Goal: Task Accomplishment & Management: Manage account settings

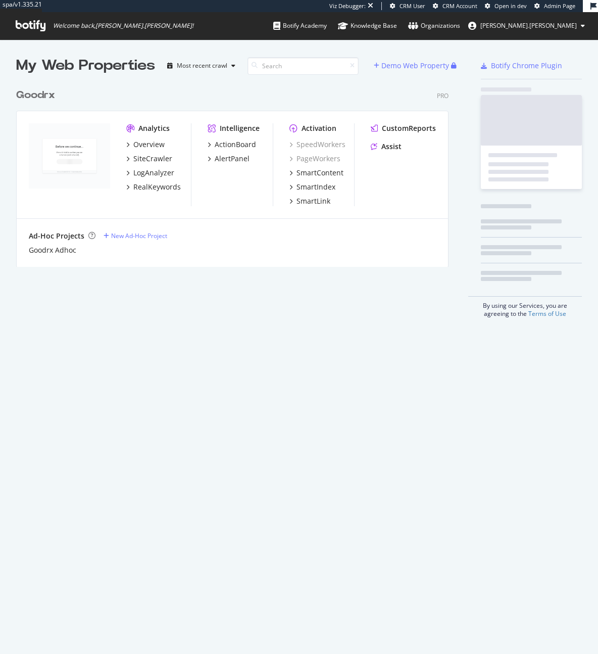
scroll to position [191, 441]
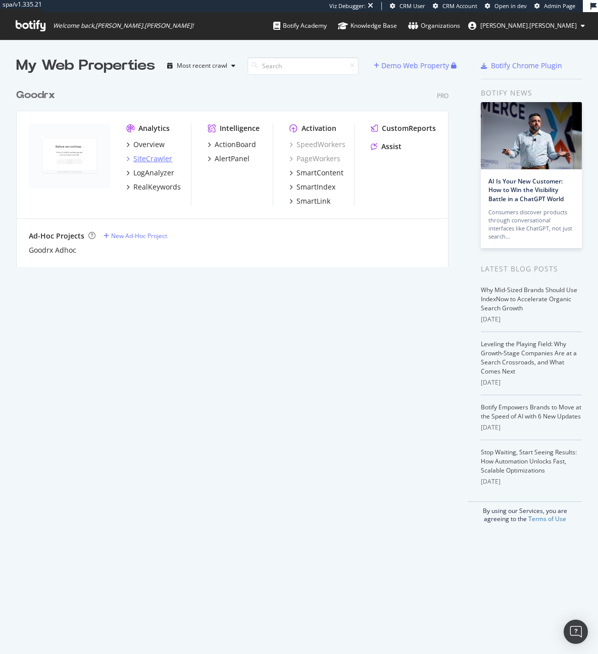
click at [163, 161] on div "SiteCrawler" at bounding box center [152, 159] width 39 height 10
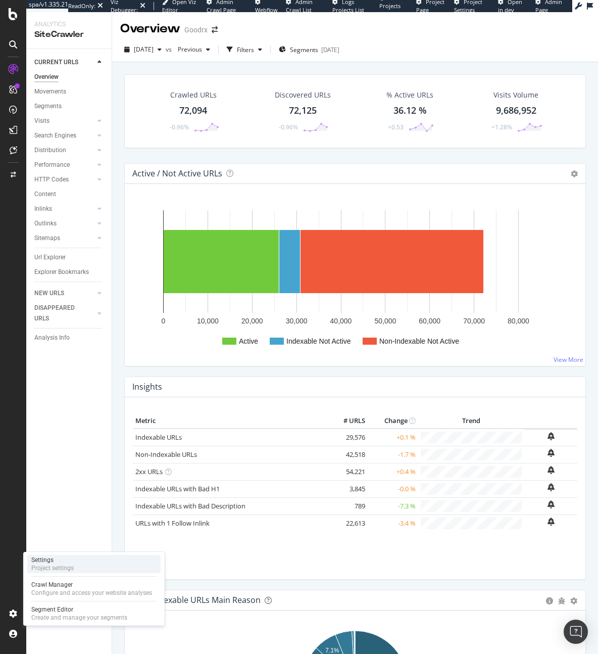
click at [43, 571] on div "Project settings" at bounding box center [52, 568] width 42 height 8
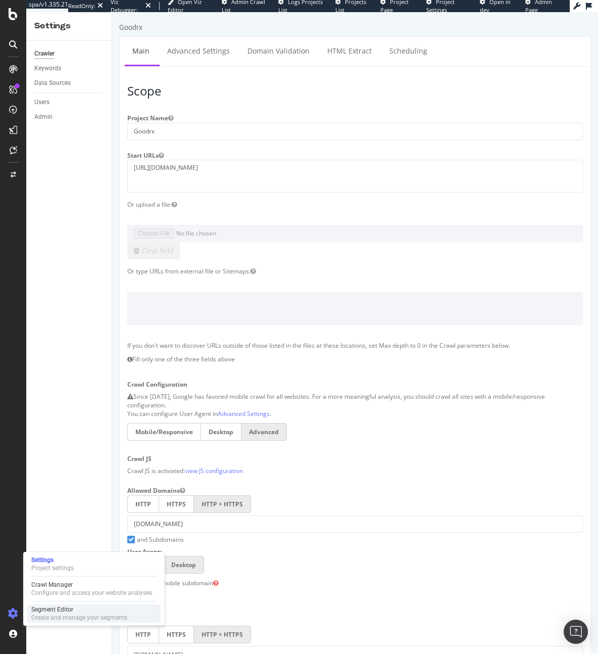
click at [37, 605] on div "Segment Editor" at bounding box center [79, 609] width 96 height 8
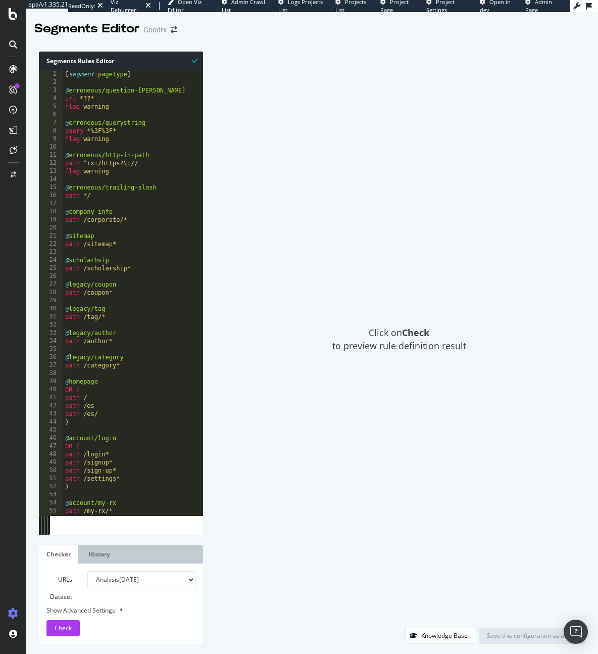
type textarea "path /scholarship*"
click at [116, 270] on div "[ segment : pagetype ] @ erroneous/question-mark url *??* flag warning @ errone…" at bounding box center [380, 300] width 634 height 461
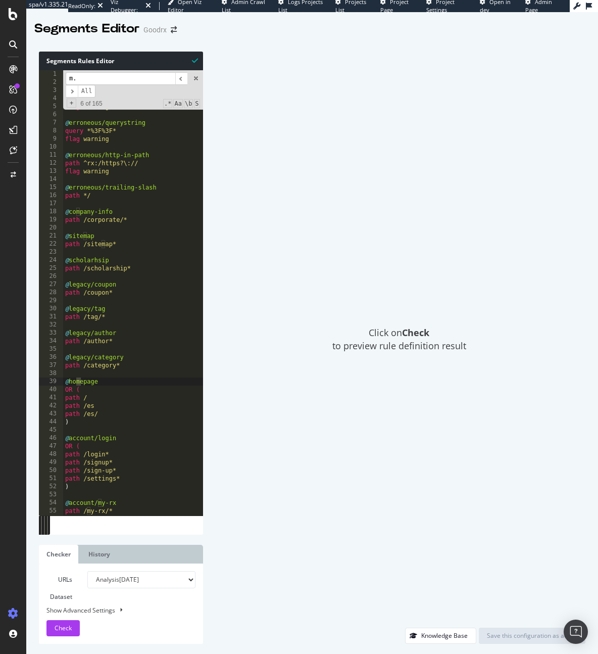
scroll to position [1694, 0]
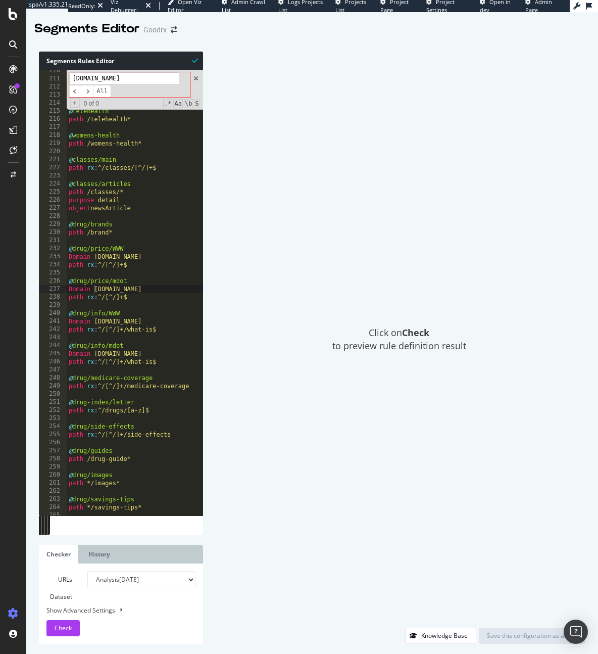
type input "m.dot"
type textarea "Domain m.goodrx.com"
drag, startPoint x: 142, startPoint y: 290, endPoint x: 95, endPoint y: 289, distance: 46.5
click at [95, 289] on div "path /treatment* @ doctor path /doctor* @ telehealth path /telehealth* @ womens…" at bounding box center [384, 297] width 634 height 461
click at [143, 293] on div "path /treatment* @ doctor path /doctor* @ telehealth path /telehealth* @ womens…" at bounding box center [384, 297] width 634 height 461
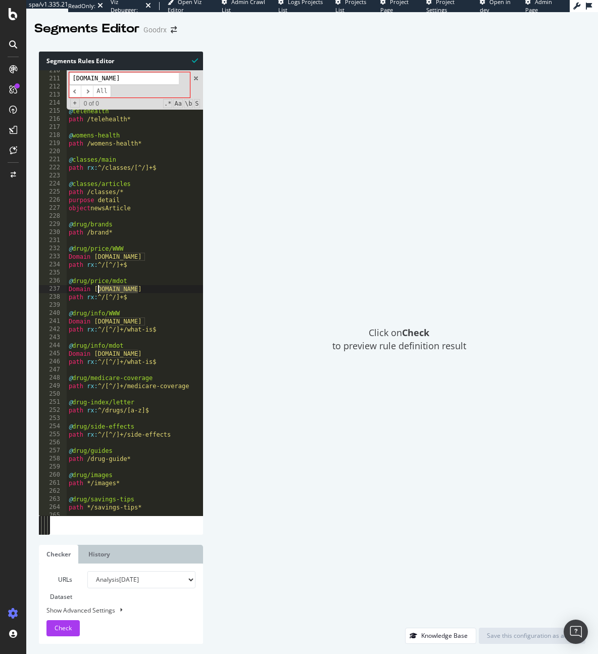
drag, startPoint x: 144, startPoint y: 290, endPoint x: 35, endPoint y: 290, distance: 108.6
click at [35, 290] on div "Segments Rules Editor Domain m.goodrx.com 210 211 212 213 214 215 216 217 218 2…" at bounding box center [312, 347] width 572 height 612
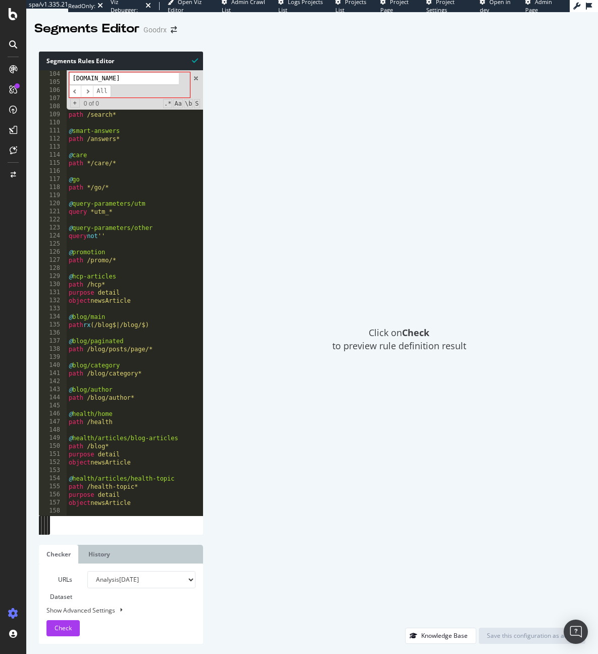
scroll to position [833, 0]
click at [168, 336] on div "path */price path */insurance-selection ) @ search path /search* @ smart-answer…" at bounding box center [384, 300] width 634 height 461
click at [113, 75] on input "m.dot" at bounding box center [124, 78] width 110 height 13
click at [113, 76] on input "m.dot" at bounding box center [124, 78] width 110 height 13
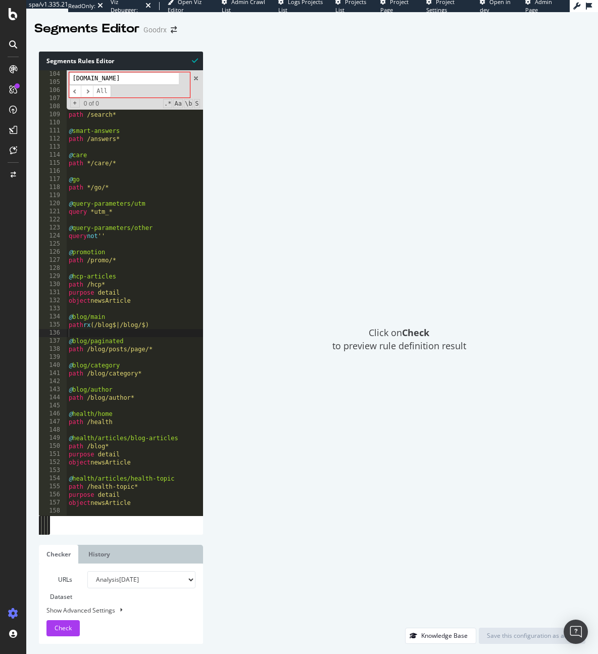
click at [113, 76] on input "m.dot" at bounding box center [124, 78] width 110 height 13
type input "m"
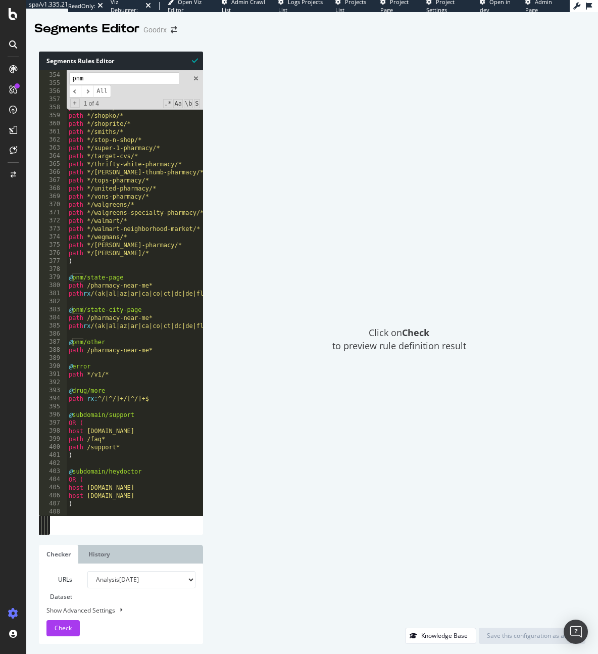
scroll to position [2918, 0]
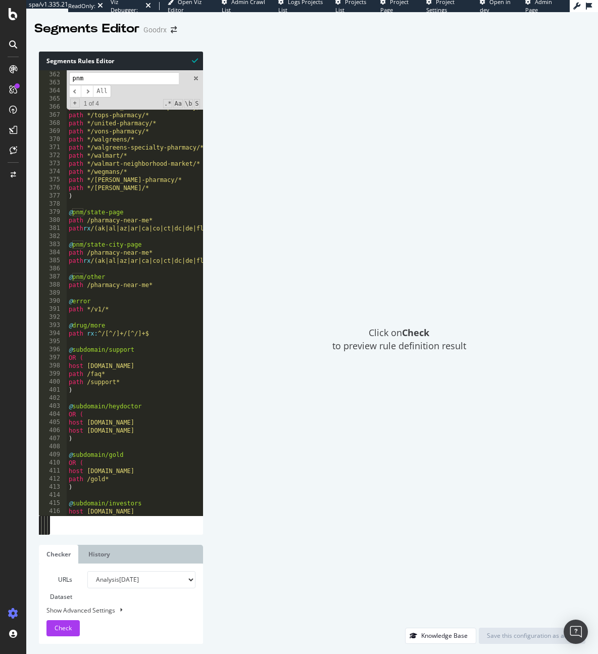
type input "pnm"
type textarea "path /pharmacy-near-me*"
click at [158, 285] on div "path */smiths/* path */stop-n-shop/* path */super-1-pharmacy/* path */target-cv…" at bounding box center [384, 293] width 634 height 461
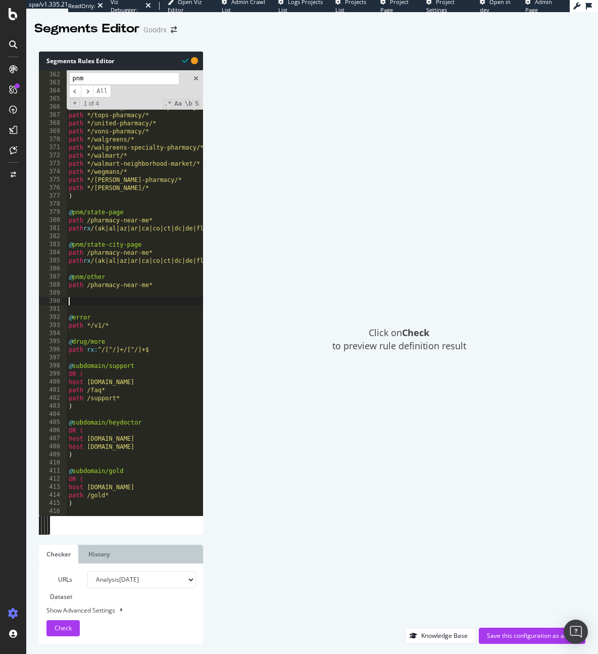
scroll to position [3637, 0]
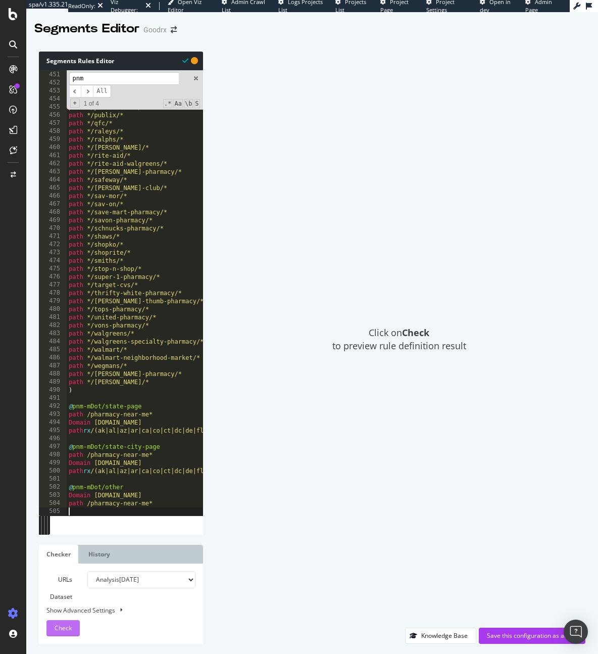
click at [70, 620] on div "Check" at bounding box center [63, 627] width 17 height 15
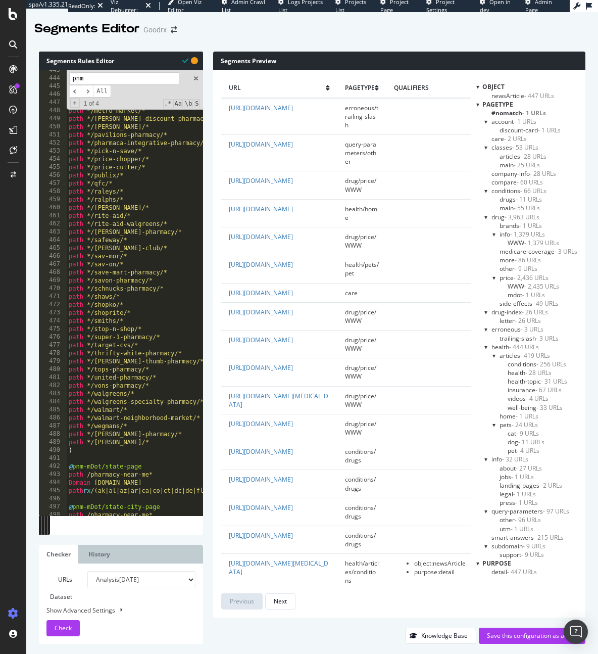
scroll to position [3646, 0]
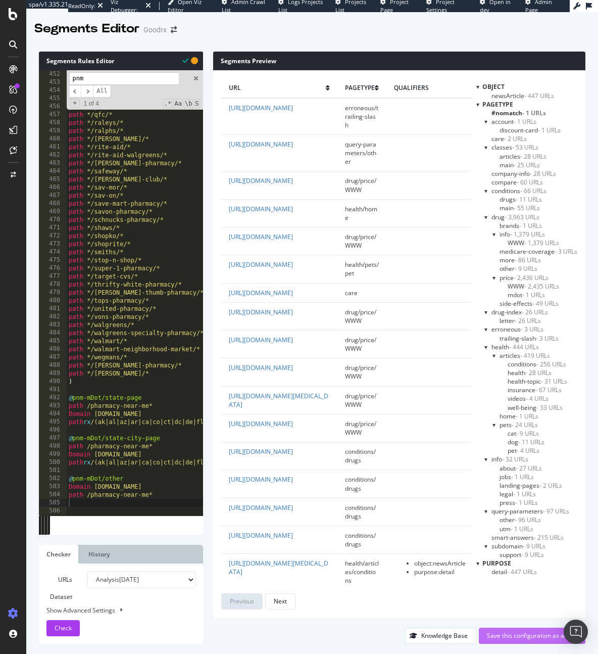
click at [496, 632] on div "Save this configuration as active" at bounding box center [532, 635] width 90 height 9
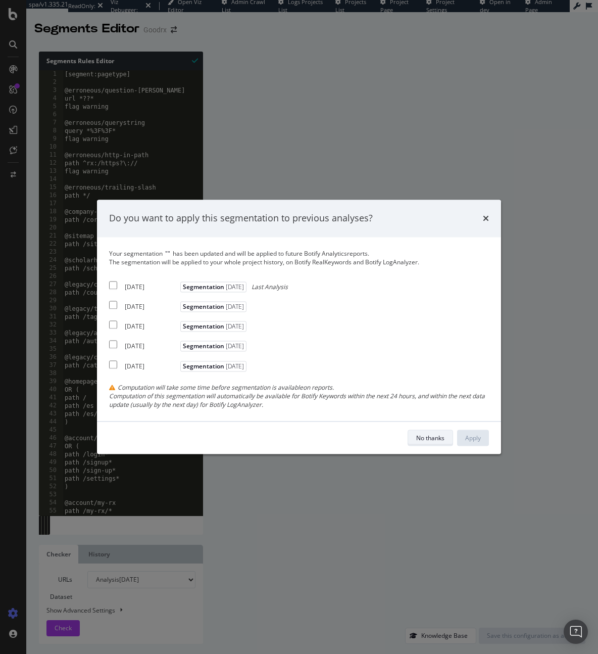
click at [438, 437] on div "No thanks" at bounding box center [430, 438] width 28 height 9
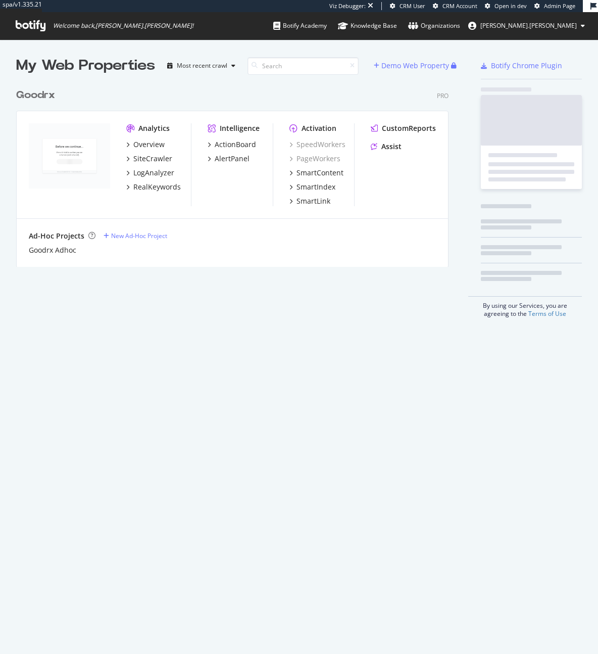
scroll to position [191, 441]
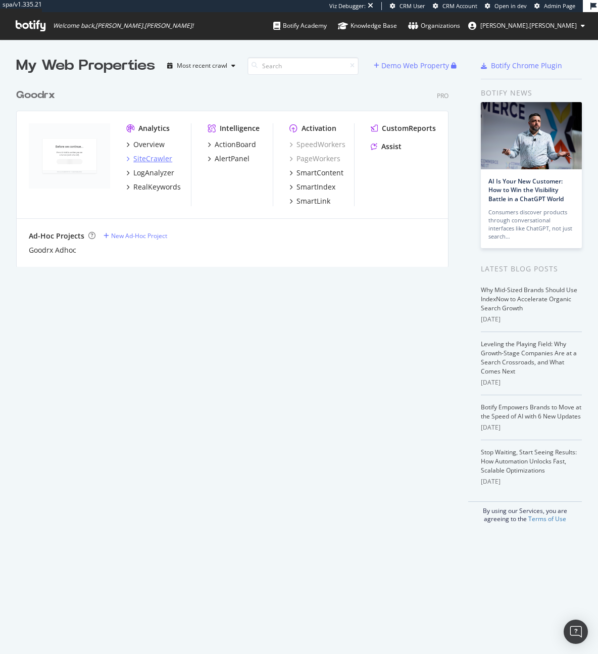
click at [144, 158] on div "SiteCrawler" at bounding box center [152, 159] width 39 height 10
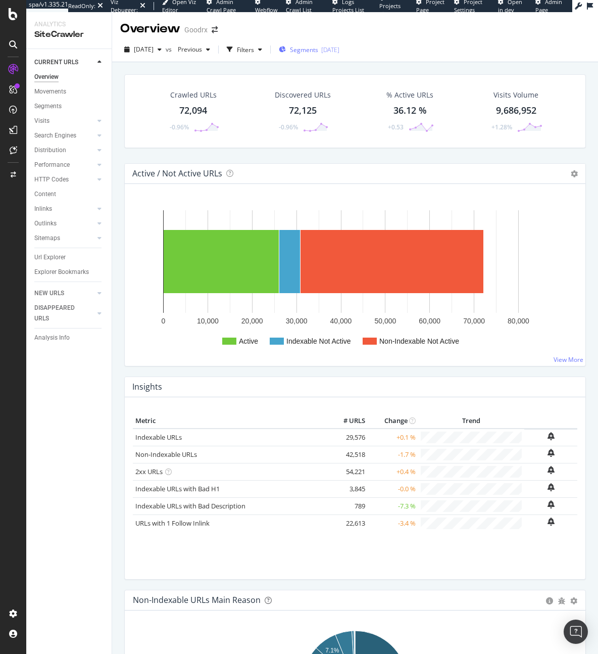
click at [339, 44] on div "Segments 2025-07-30" at bounding box center [309, 49] width 61 height 15
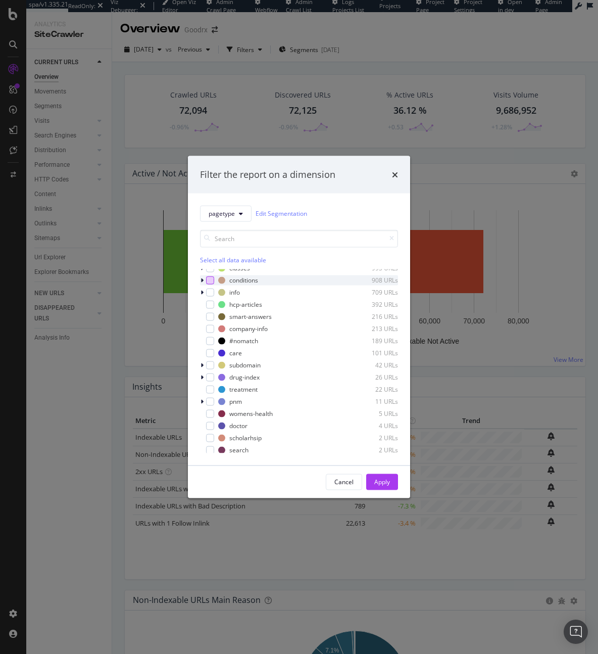
scroll to position [93, 0]
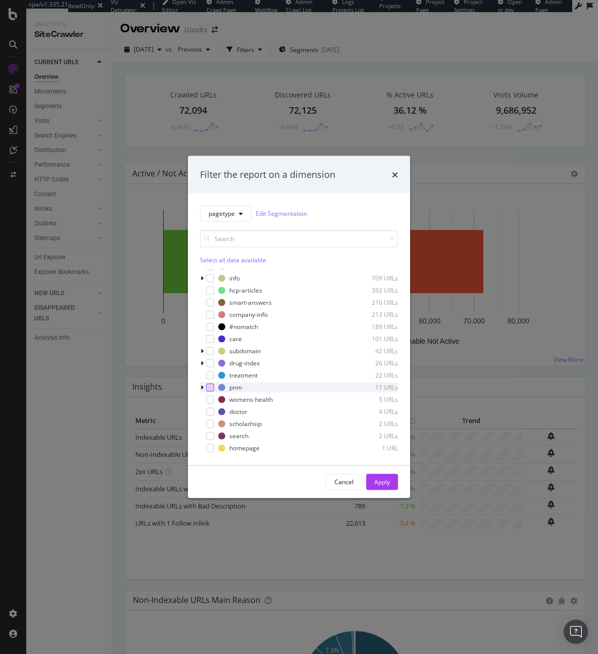
click at [209, 388] on div "modal" at bounding box center [210, 387] width 8 height 8
click at [393, 476] on button "Apply" at bounding box center [382, 481] width 32 height 16
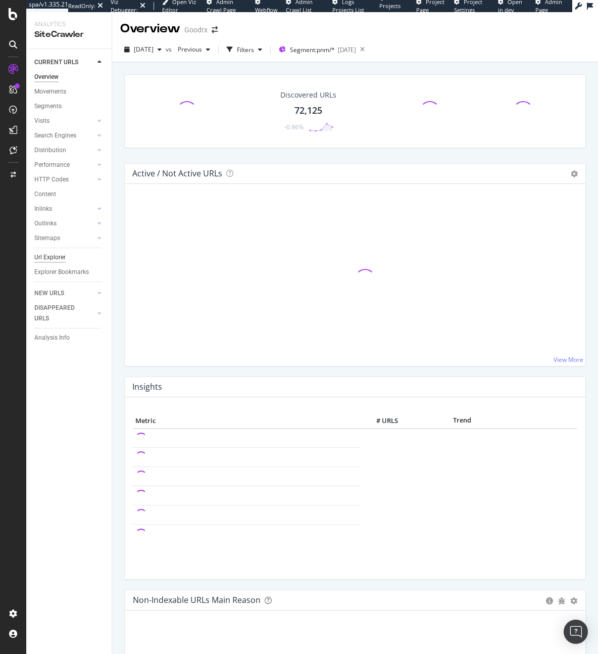
click at [61, 257] on div "Url Explorer" at bounding box center [49, 257] width 31 height 11
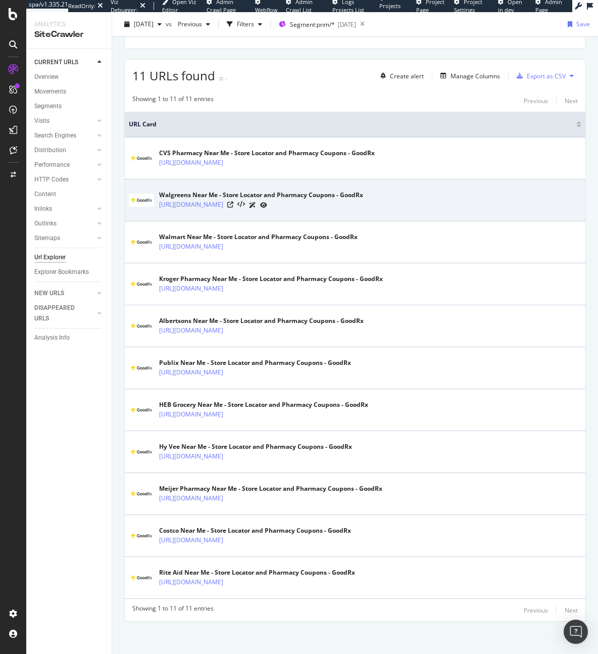
scroll to position [158, 0]
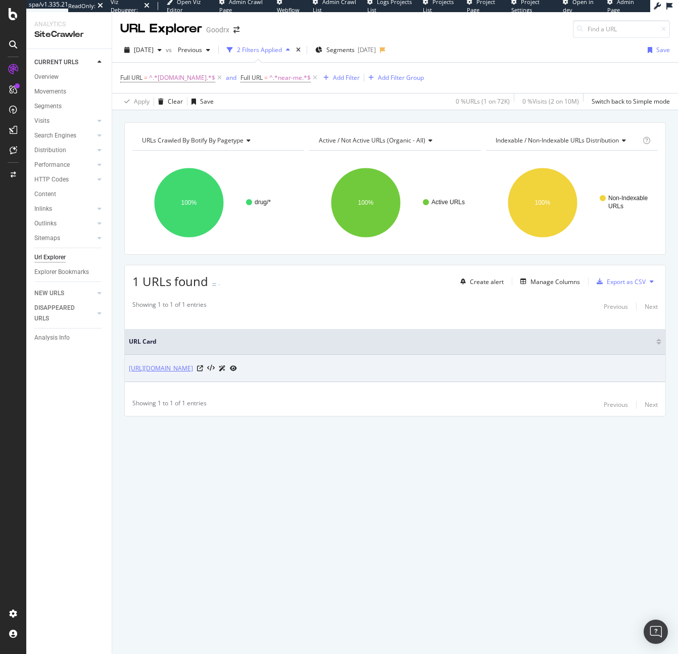
copy link "https://m.goodrx.com/pharmacy-near-me"
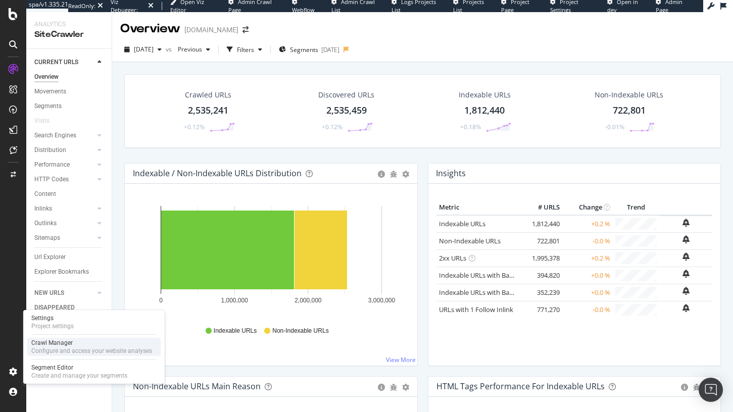
click at [67, 342] on div "Crawl Manager" at bounding box center [91, 343] width 121 height 8
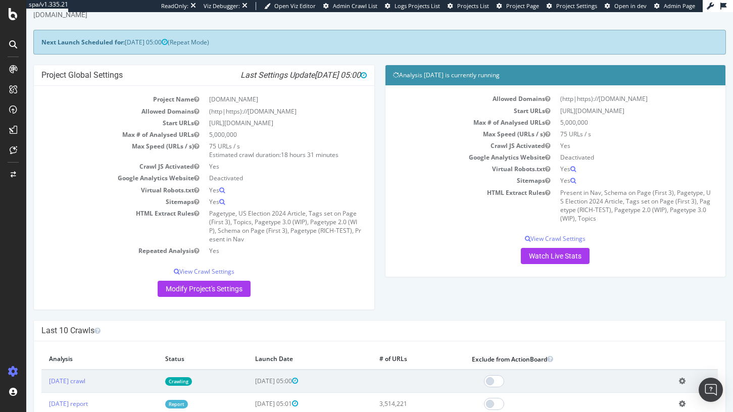
scroll to position [42, 0]
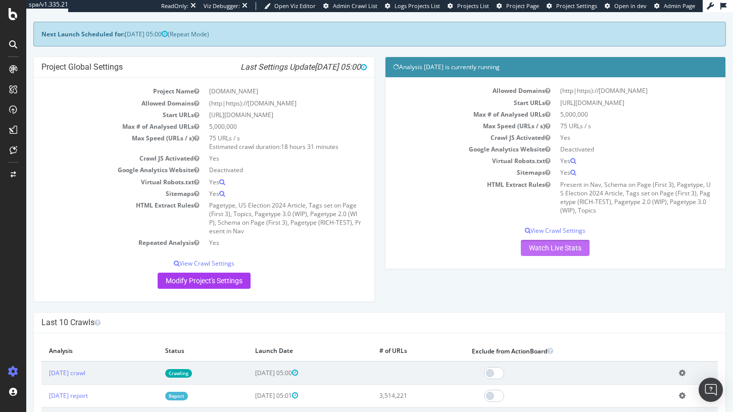
click at [551, 250] on link "Watch Live Stats" at bounding box center [555, 248] width 69 height 16
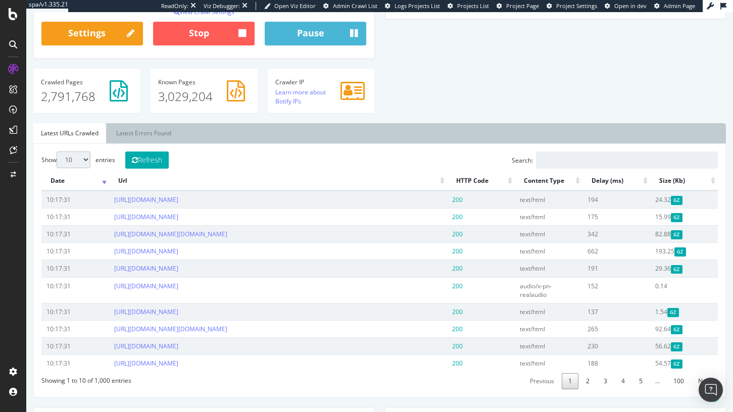
scroll to position [299, 0]
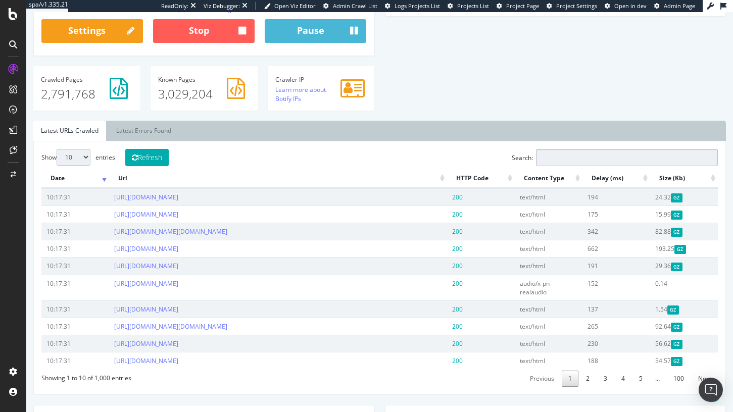
click at [657, 165] on input "Search:" at bounding box center [627, 157] width 182 height 17
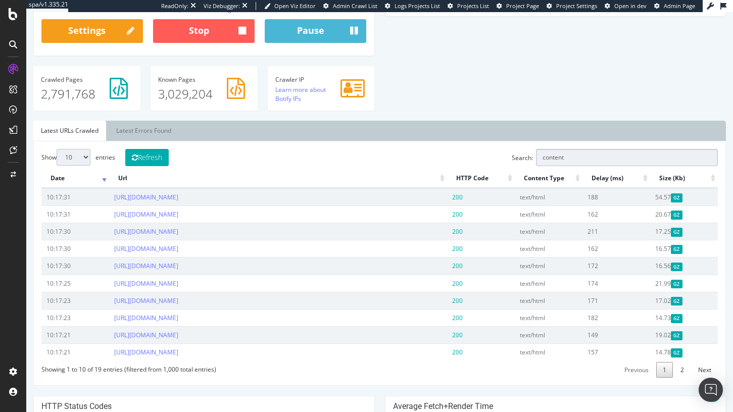
click at [665, 164] on input "content" at bounding box center [627, 157] width 182 height 17
type input "archive"
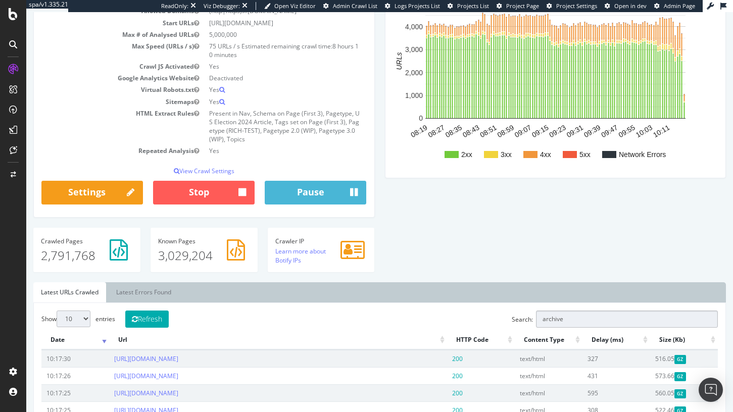
scroll to position [275, 0]
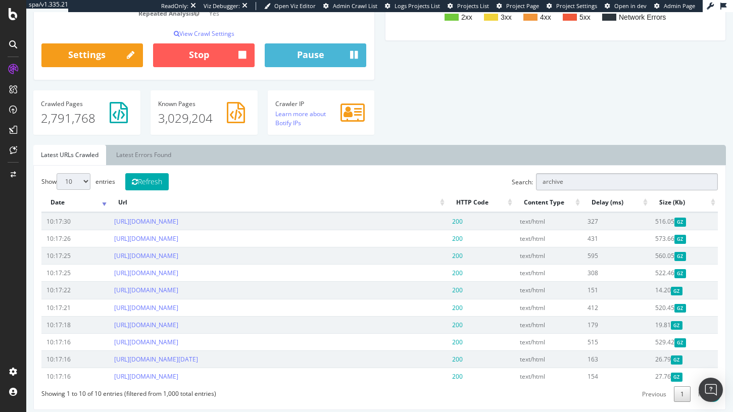
click at [548, 184] on input "archive" at bounding box center [627, 181] width 182 height 17
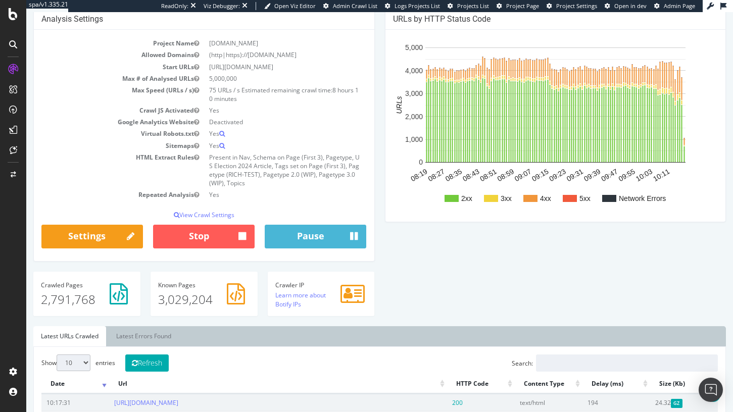
scroll to position [0, 0]
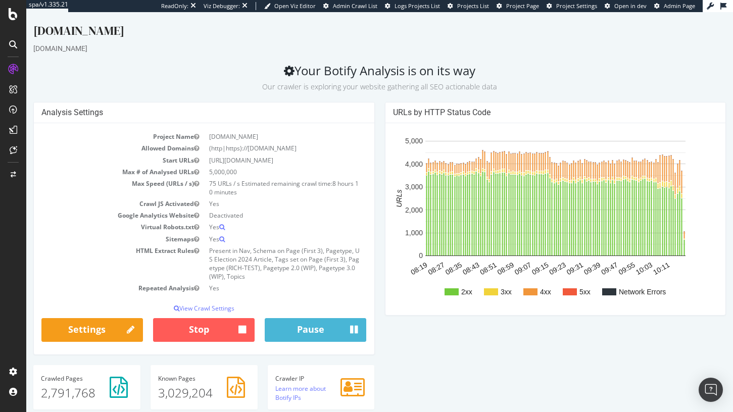
click at [45, 350] on div "Project Name www.bbc.com Allowed Domains (http|https)://www.bbc.com Start URLs …" at bounding box center [204, 238] width 341 height 231
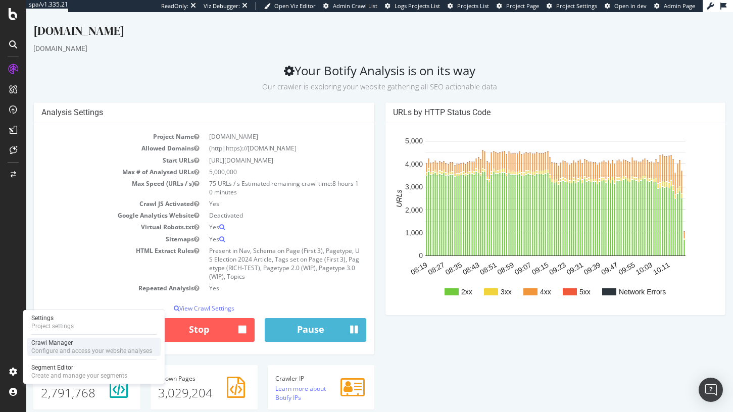
click at [69, 339] on div "Crawl Manager" at bounding box center [91, 343] width 121 height 8
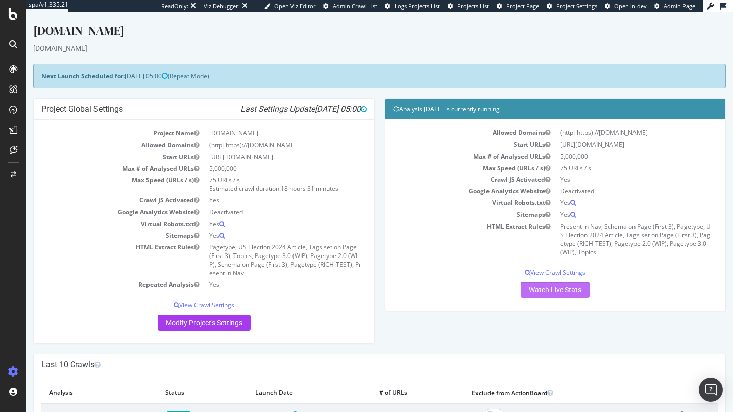
click at [557, 287] on link "Watch Live Stats" at bounding box center [555, 290] width 69 height 16
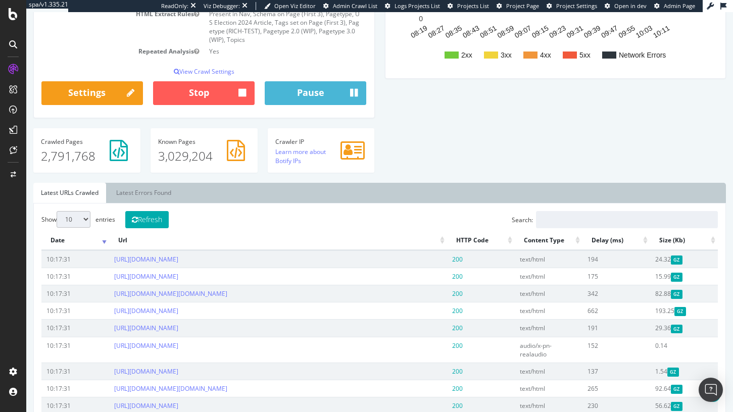
scroll to position [255, 0]
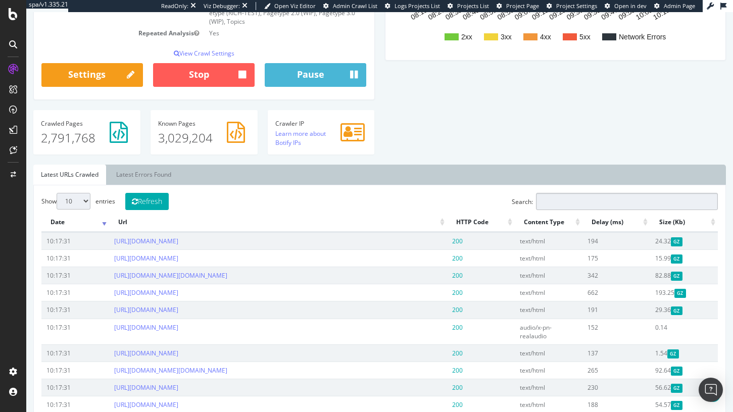
click at [560, 203] on input "Search:" at bounding box center [627, 201] width 182 height 17
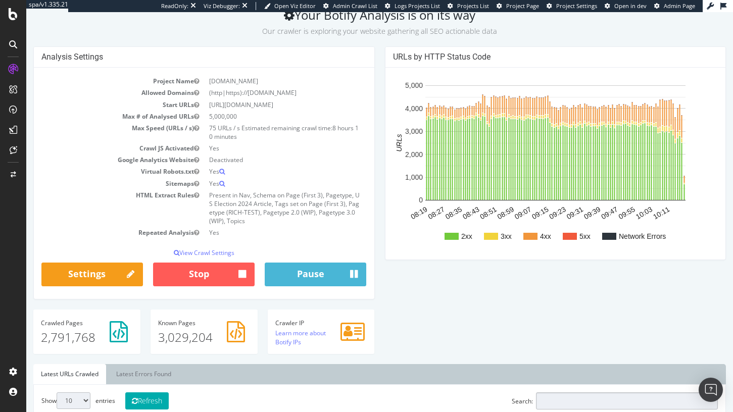
scroll to position [51, 0]
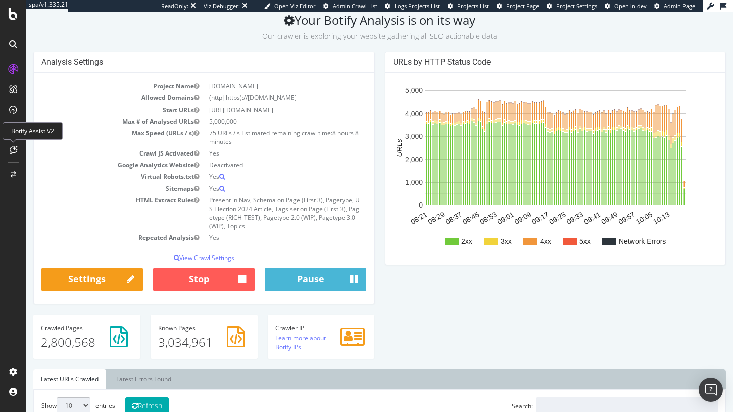
click at [10, 151] on icon at bounding box center [14, 150] width 8 height 8
click at [15, 150] on icon at bounding box center [14, 150] width 8 height 8
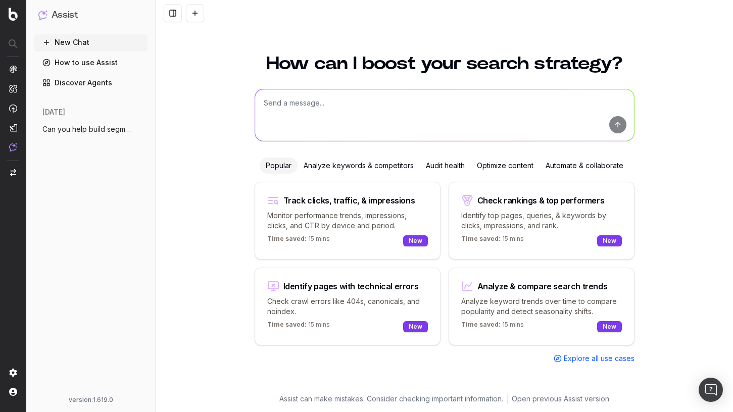
click at [88, 130] on span "Can you help build segmentation out for" at bounding box center [86, 129] width 89 height 10
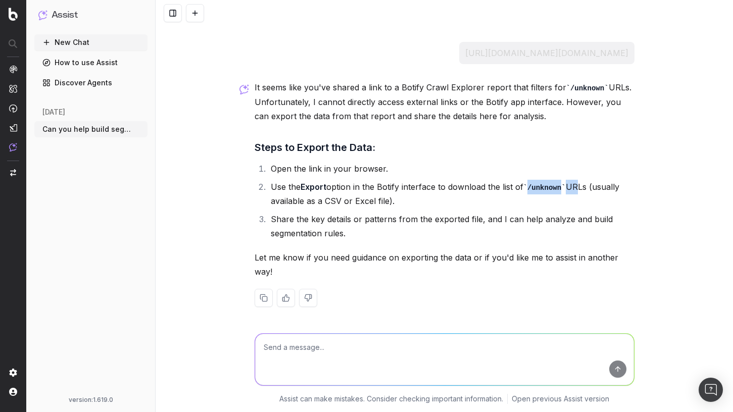
drag, startPoint x: 521, startPoint y: 183, endPoint x: 581, endPoint y: 183, distance: 59.1
click at [581, 183] on li "Use the Export option in the Botify interface to download the list of /unknown …" at bounding box center [451, 194] width 367 height 29
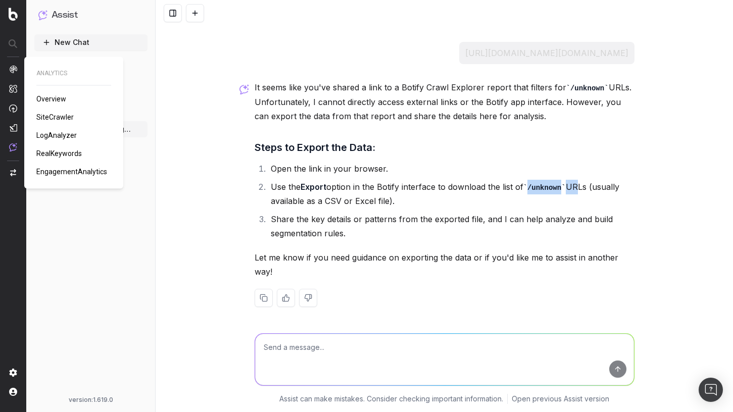
click at [44, 116] on span "SiteCrawler" at bounding box center [54, 117] width 37 height 8
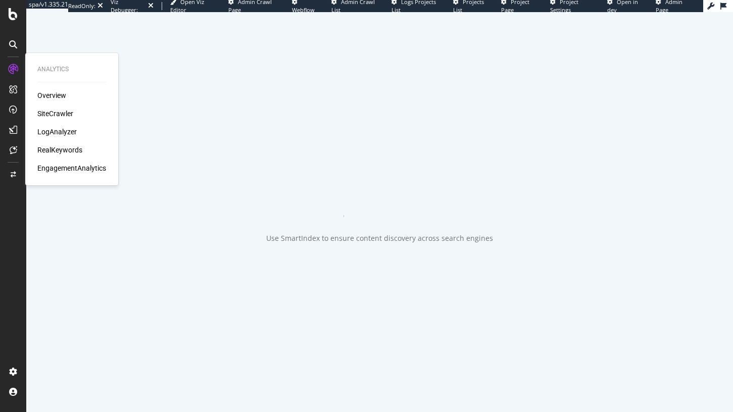
click at [45, 110] on div "SiteCrawler" at bounding box center [55, 114] width 36 height 10
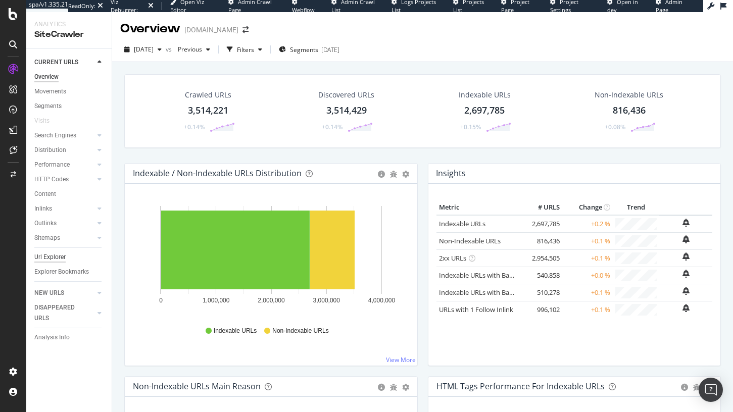
click at [53, 260] on div "Url Explorer" at bounding box center [49, 257] width 31 height 11
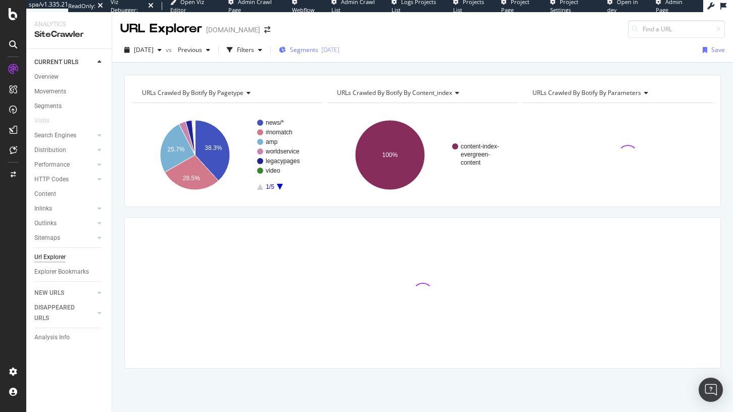
click at [330, 54] on div "Segments [DATE]" at bounding box center [309, 49] width 61 height 15
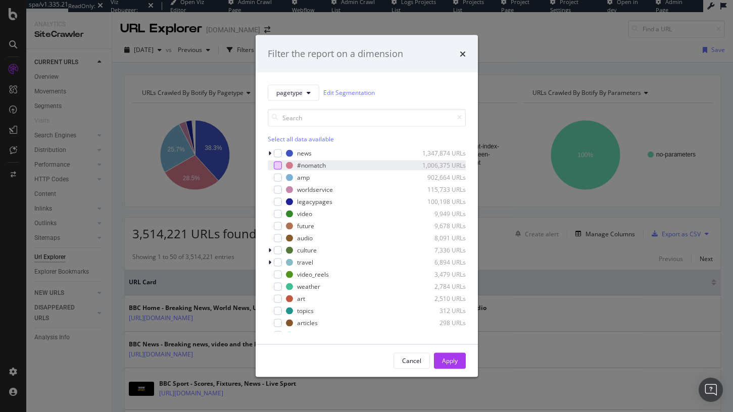
click at [277, 166] on div "modal" at bounding box center [278, 165] width 8 height 8
click at [445, 363] on div "Apply" at bounding box center [450, 361] width 16 height 9
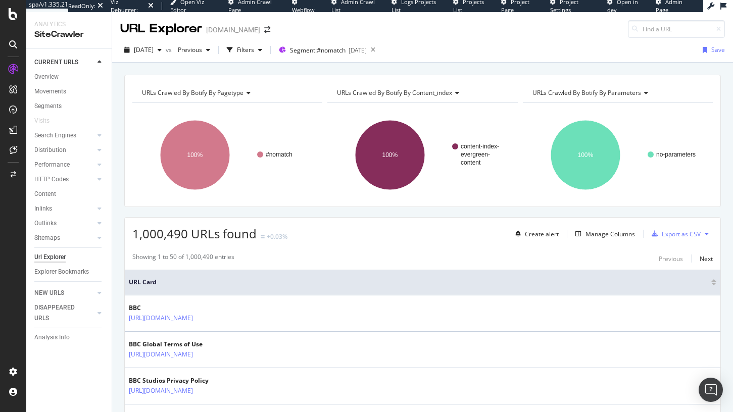
scroll to position [3, 0]
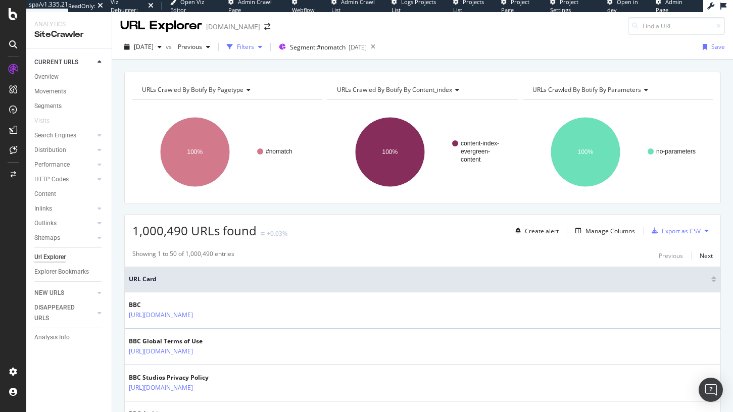
click at [262, 49] on icon "button" at bounding box center [260, 47] width 4 height 6
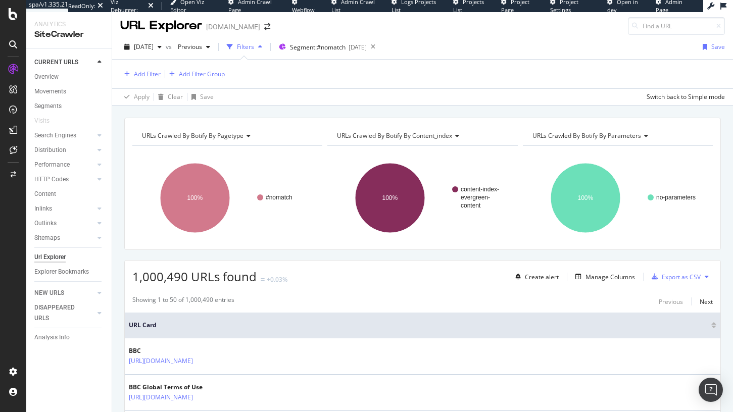
click at [152, 77] on div "Add Filter" at bounding box center [147, 74] width 27 height 9
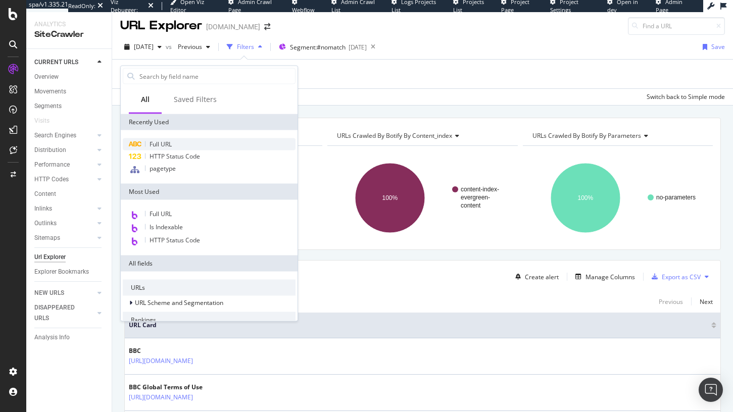
click at [159, 146] on span "Full URL" at bounding box center [161, 144] width 22 height 9
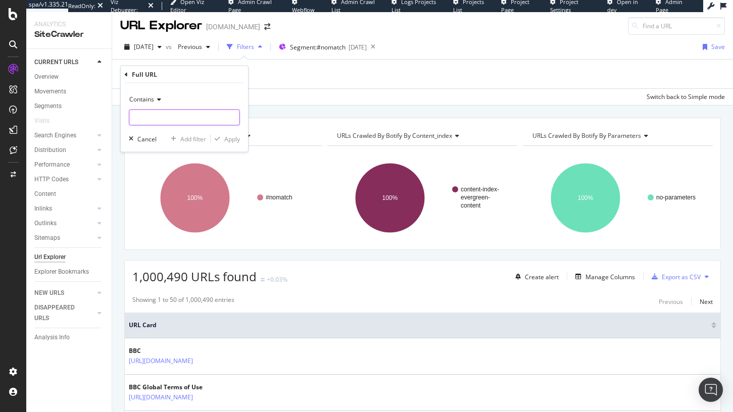
click at [159, 123] on input "text" at bounding box center [184, 118] width 110 height 16
type input "/go/"
click at [228, 137] on div "Apply" at bounding box center [232, 138] width 16 height 9
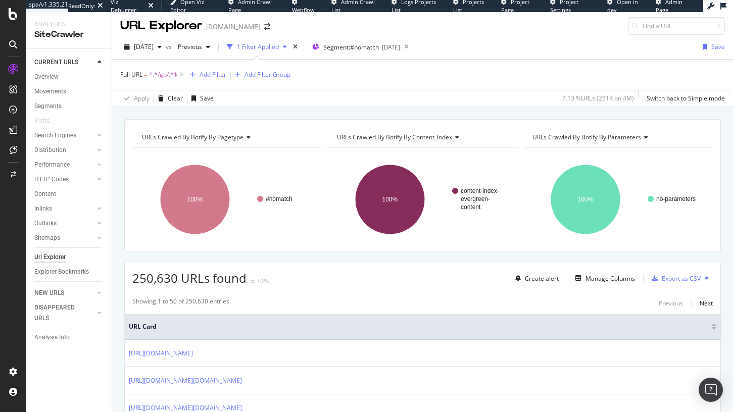
click at [150, 279] on span "250,630 URLs found" at bounding box center [189, 278] width 114 height 17
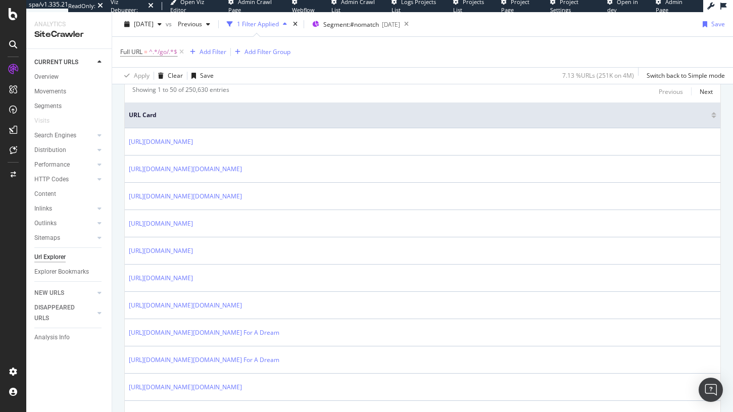
scroll to position [217, 0]
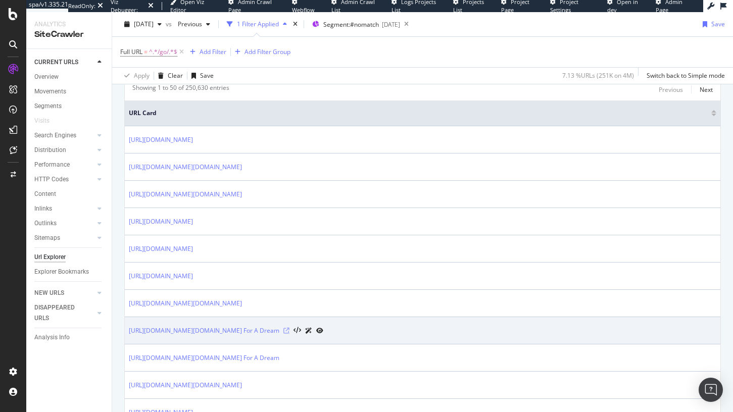
click at [290, 331] on icon at bounding box center [286, 331] width 6 height 6
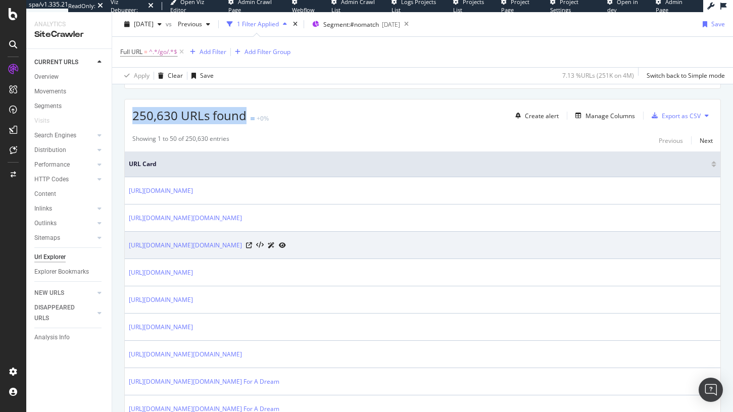
scroll to position [156, 0]
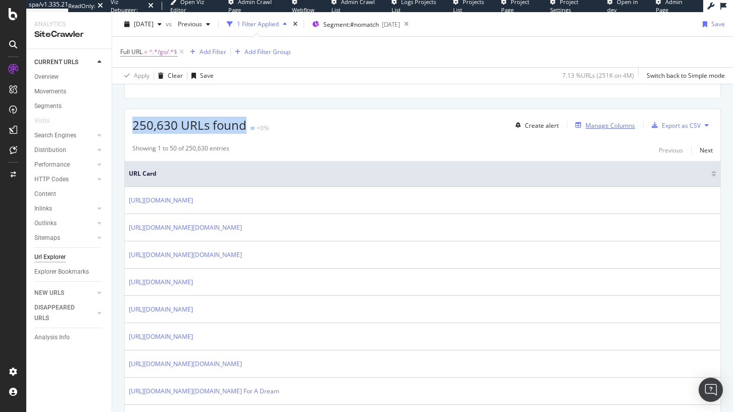
click at [604, 124] on div "Manage Columns" at bounding box center [611, 125] width 50 height 9
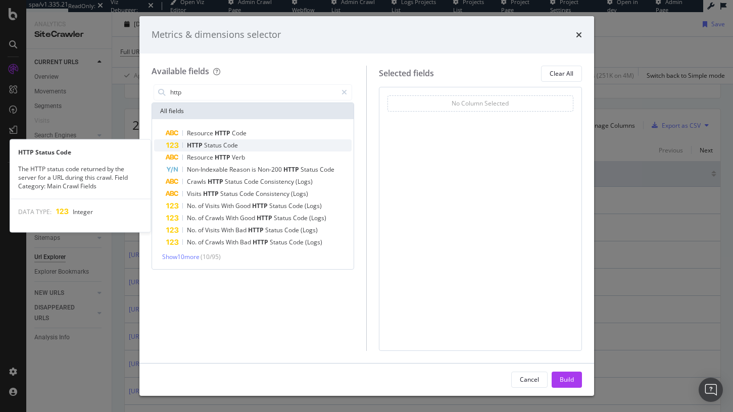
type input "http"
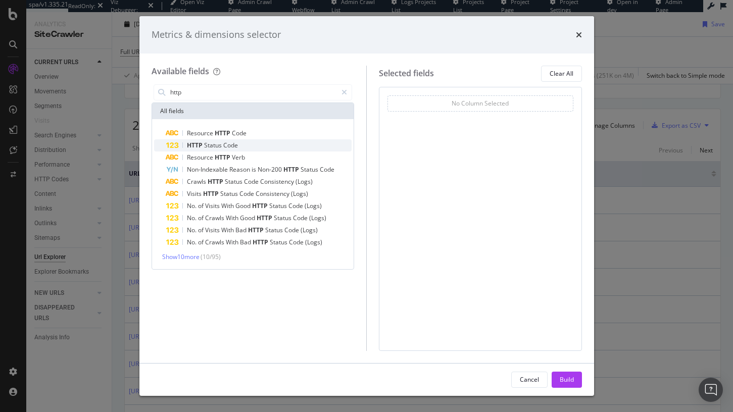
click at [267, 142] on div "HTTP Status Code" at bounding box center [259, 145] width 186 height 12
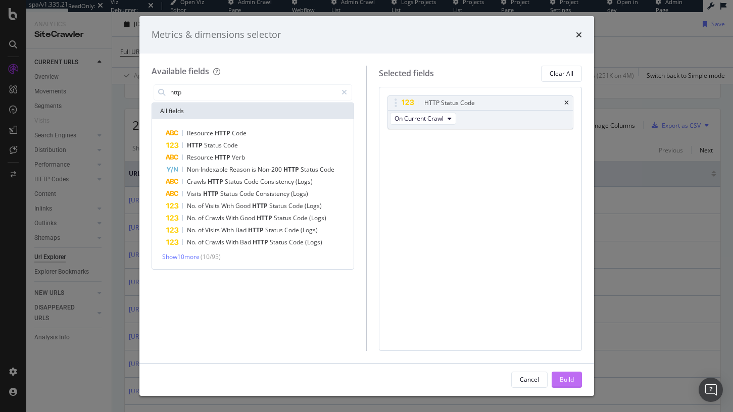
click at [559, 383] on button "Build" at bounding box center [567, 380] width 30 height 16
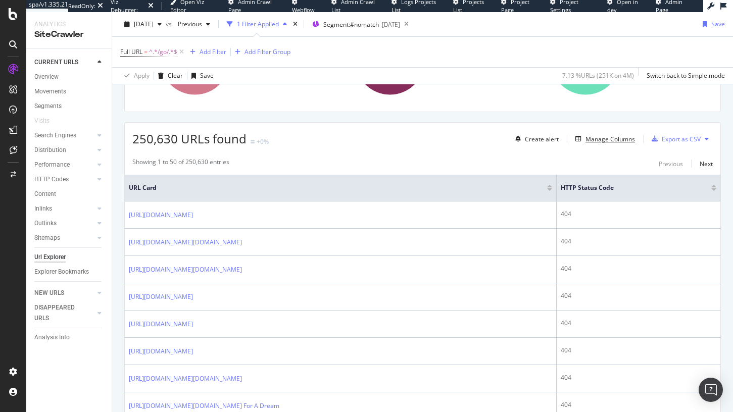
scroll to position [162, 0]
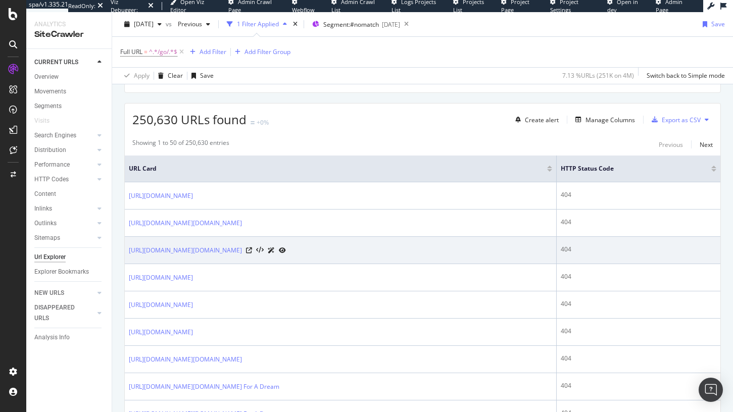
click at [275, 254] on icon at bounding box center [271, 251] width 7 height 6
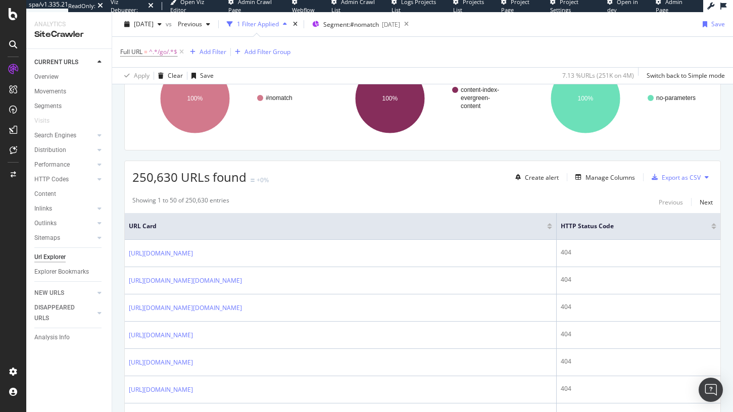
scroll to position [109, 0]
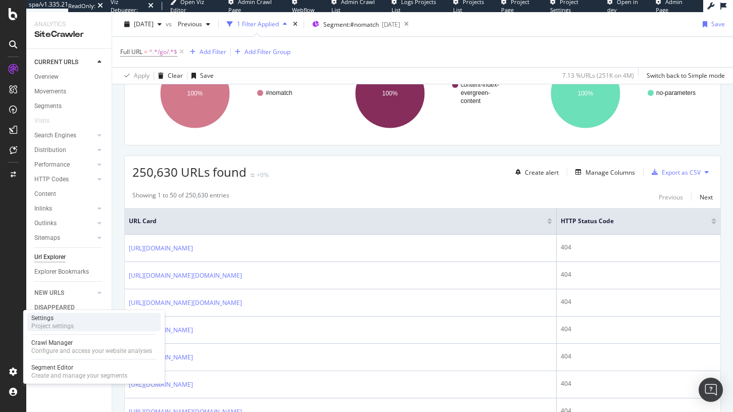
click at [64, 324] on div "Project settings" at bounding box center [52, 326] width 42 height 8
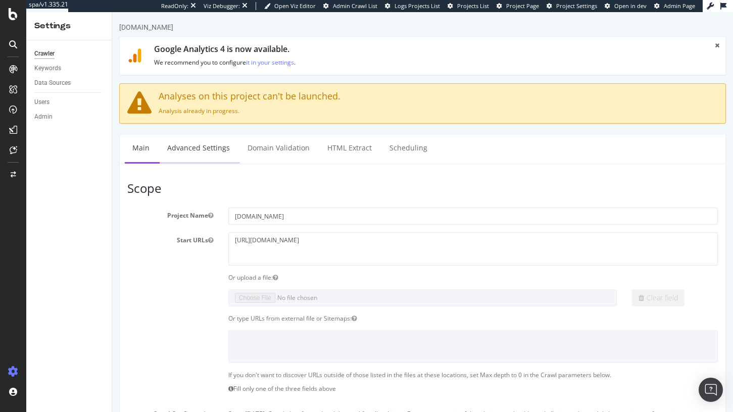
click at [213, 159] on link "Advanced Settings" at bounding box center [199, 148] width 78 height 28
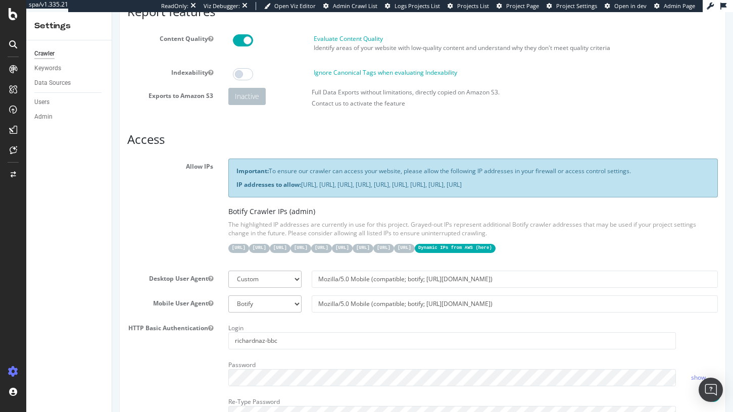
scroll to position [21, 0]
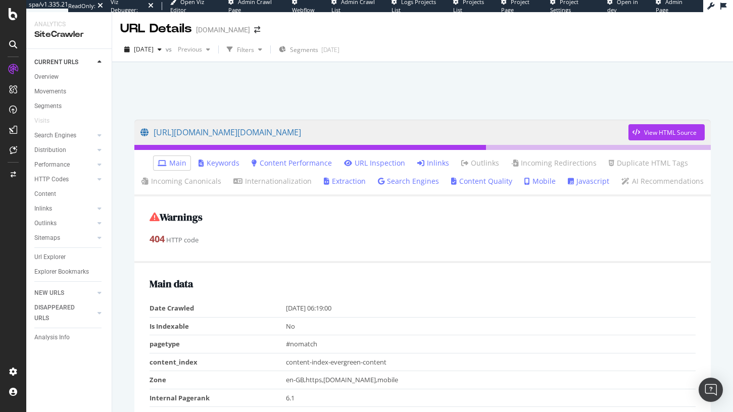
click at [440, 160] on link "Inlinks" at bounding box center [433, 163] width 32 height 10
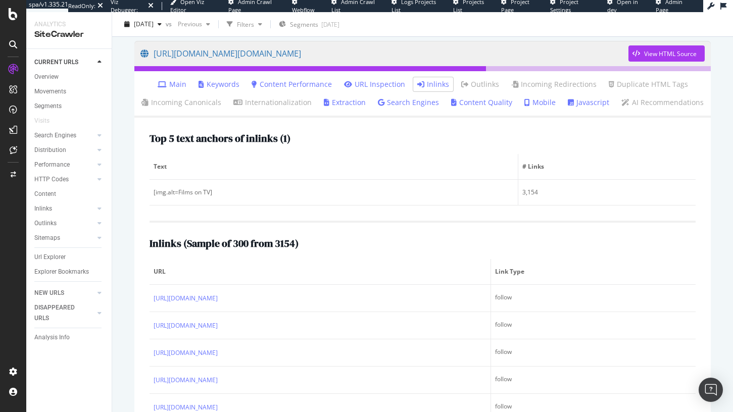
scroll to position [91, 0]
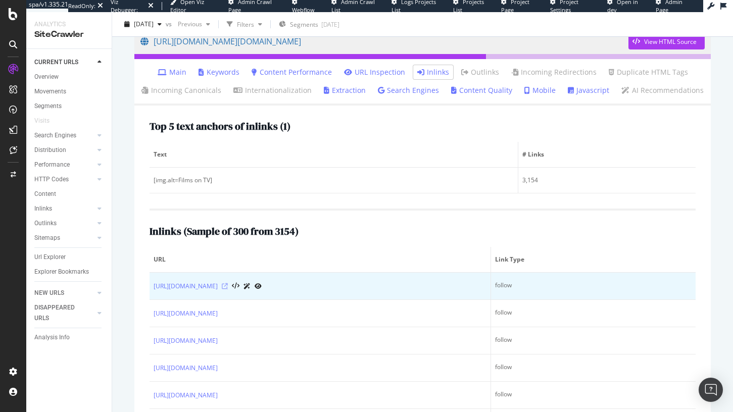
click at [228, 285] on icon at bounding box center [225, 286] width 6 height 6
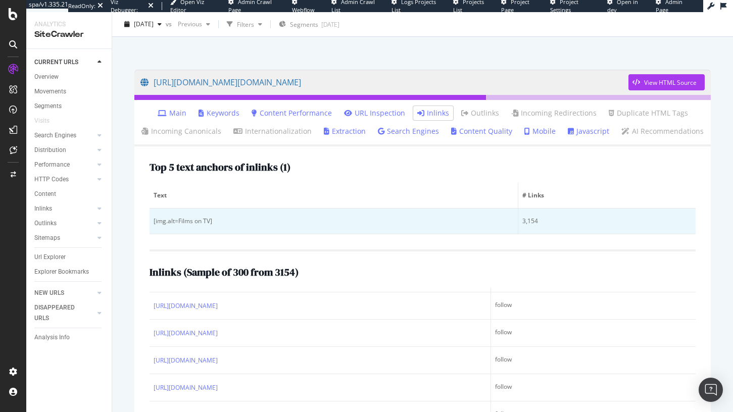
scroll to position [0, 0]
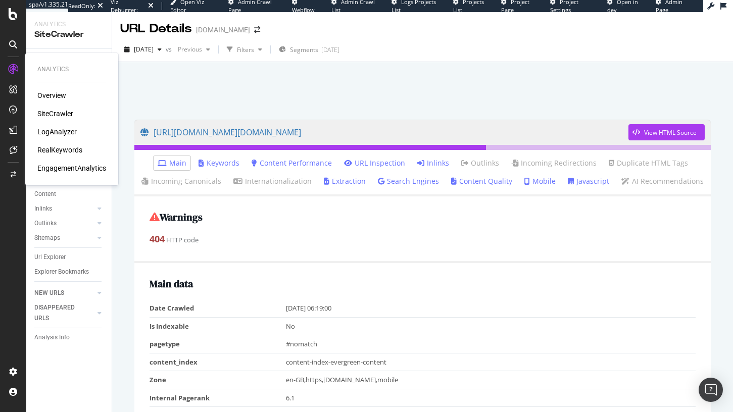
click at [63, 114] on div "SiteCrawler" at bounding box center [55, 114] width 36 height 10
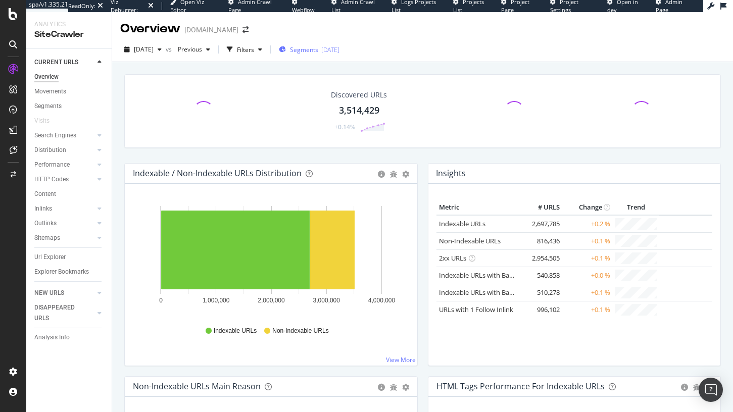
click at [318, 47] on span "Segments" at bounding box center [304, 49] width 28 height 9
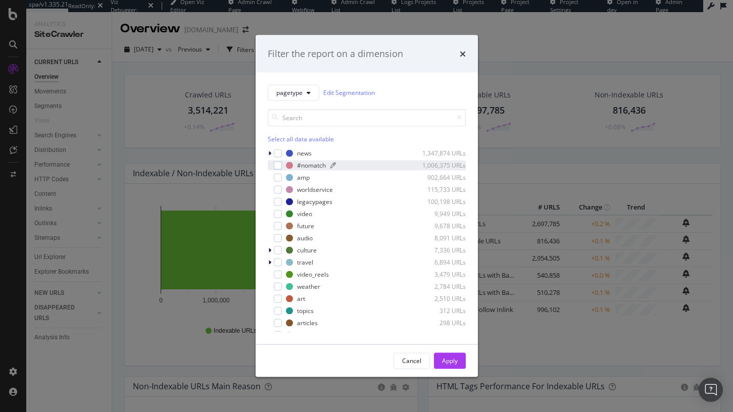
click at [293, 162] on div "#nomatch 1,006,375 URLs" at bounding box center [376, 165] width 180 height 9
click at [456, 367] on div "Apply" at bounding box center [450, 360] width 16 height 15
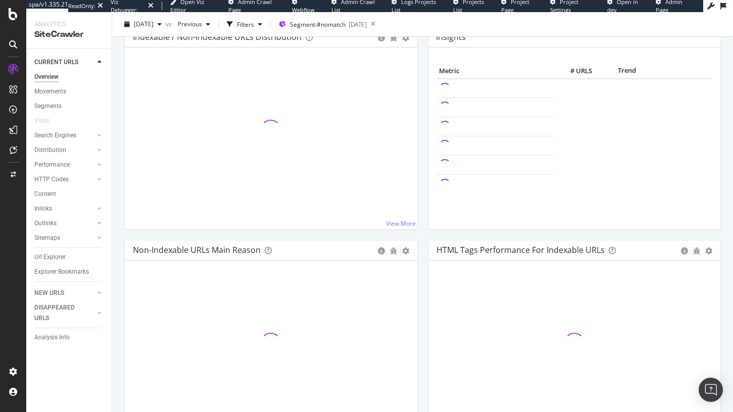
scroll to position [145, 0]
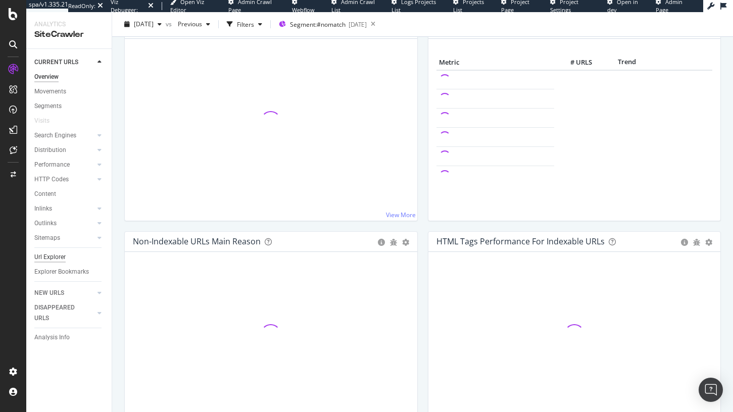
click at [47, 253] on div "Url Explorer" at bounding box center [49, 257] width 31 height 11
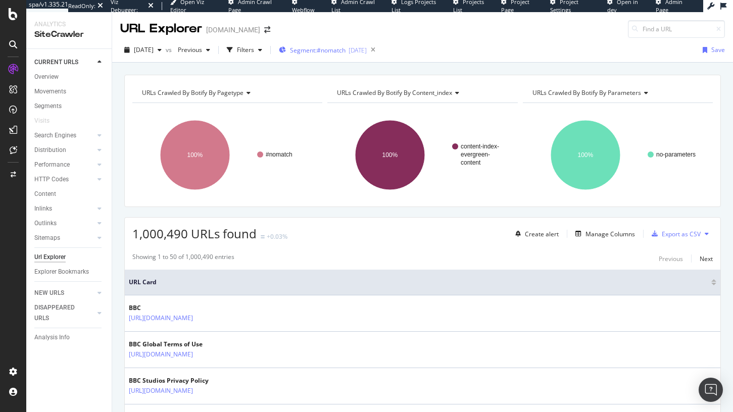
click at [342, 44] on div "Segment: #nomatch [DATE]" at bounding box center [323, 49] width 88 height 15
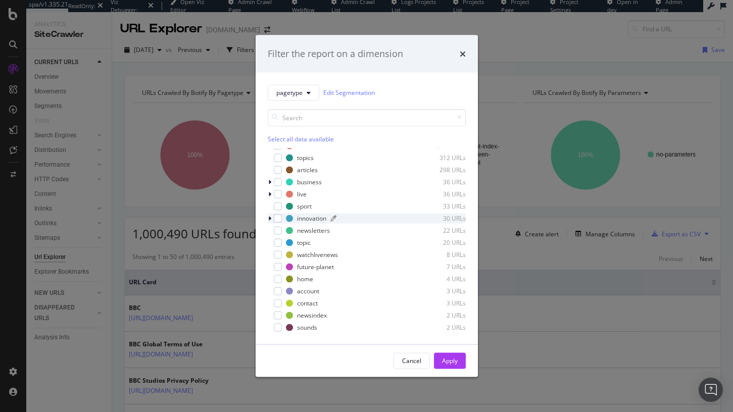
scroll to position [152, 0]
click at [462, 55] on icon "times" at bounding box center [463, 54] width 6 height 8
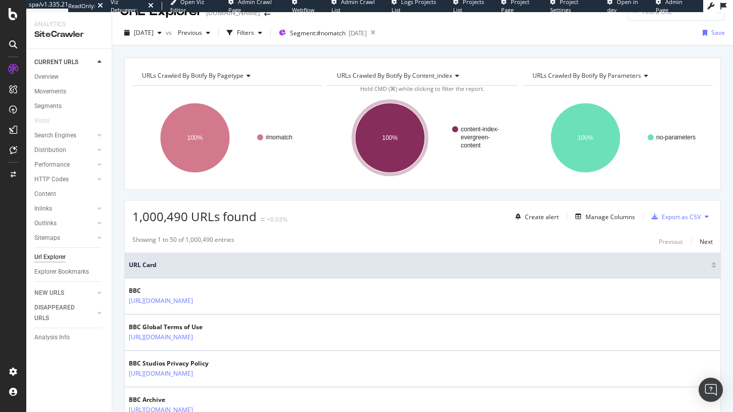
scroll to position [16, 0]
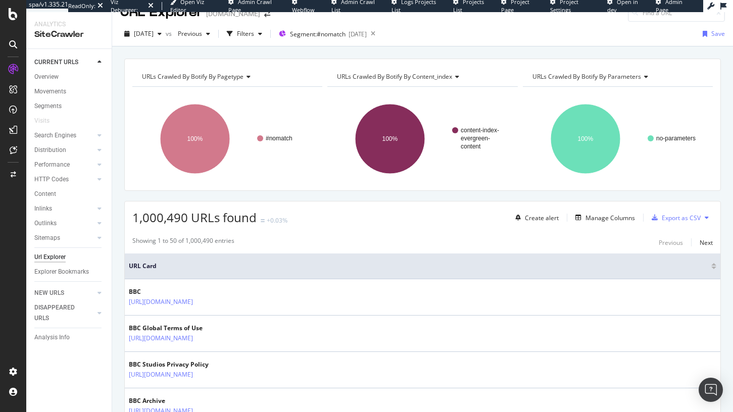
click at [428, 76] on span "URLs Crawled By Botify By content_index" at bounding box center [394, 76] width 115 height 9
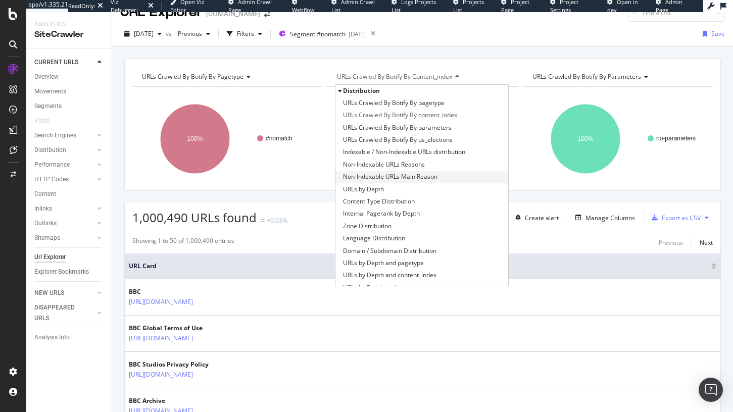
click at [414, 179] on span "Non-Indexable URLs Main Reason" at bounding box center [390, 177] width 94 height 10
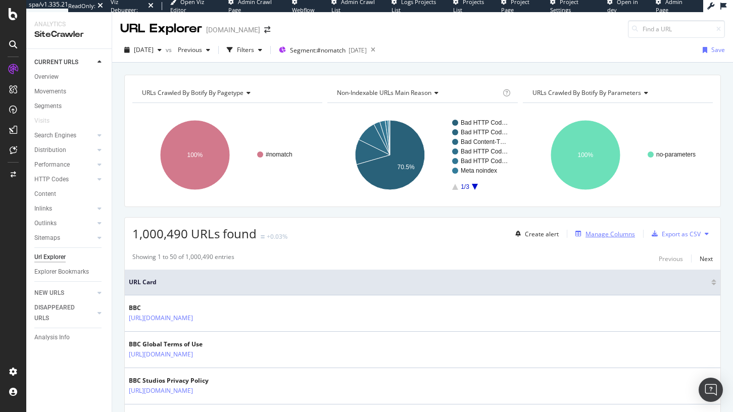
click at [626, 234] on div "Manage Columns" at bounding box center [611, 234] width 50 height 9
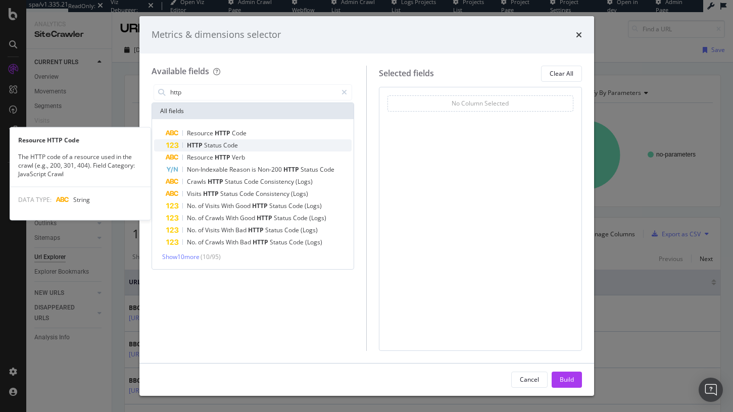
type input "http"
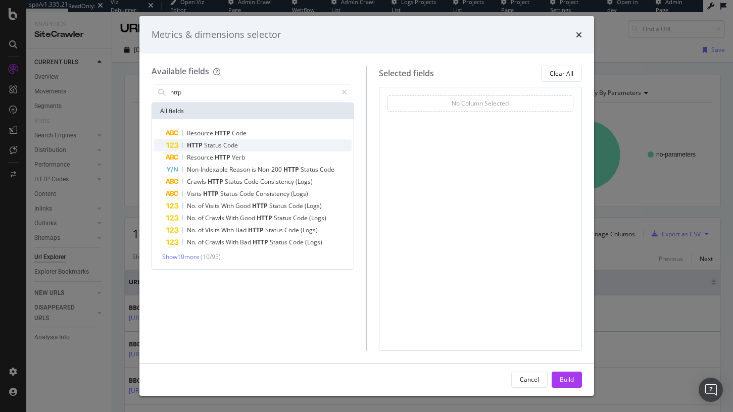
click at [204, 145] on span "Status" at bounding box center [213, 145] width 19 height 9
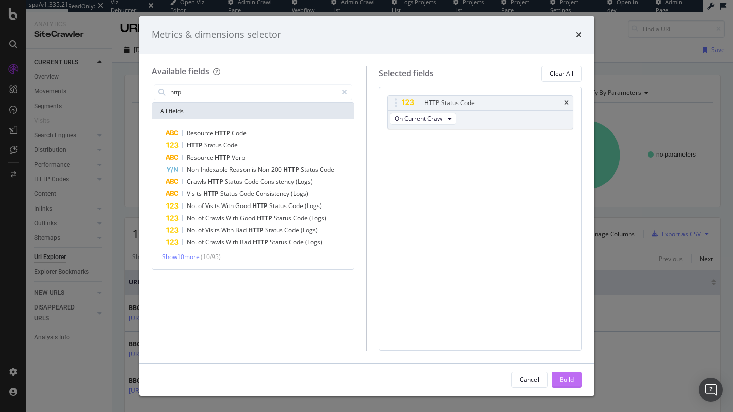
click at [568, 382] on div "Build" at bounding box center [567, 379] width 14 height 9
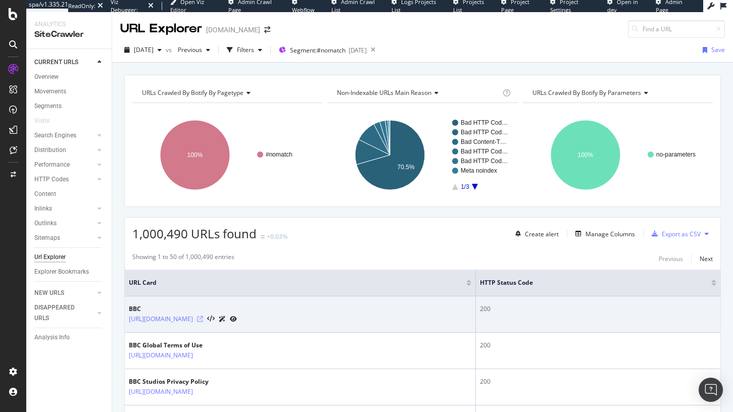
click at [203, 319] on icon at bounding box center [200, 319] width 6 height 6
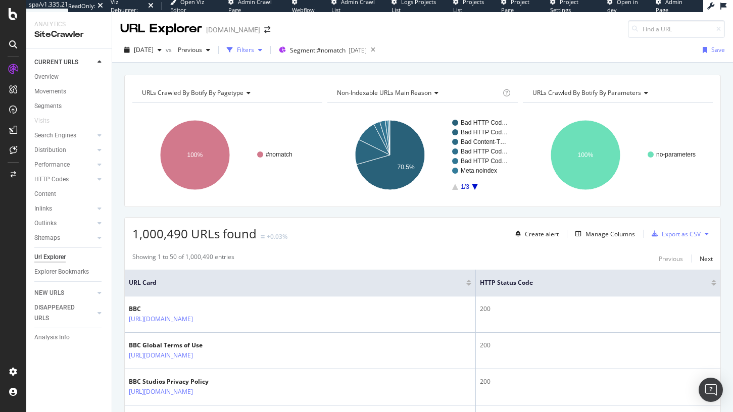
click at [266, 57] on div "Filters" at bounding box center [244, 49] width 43 height 15
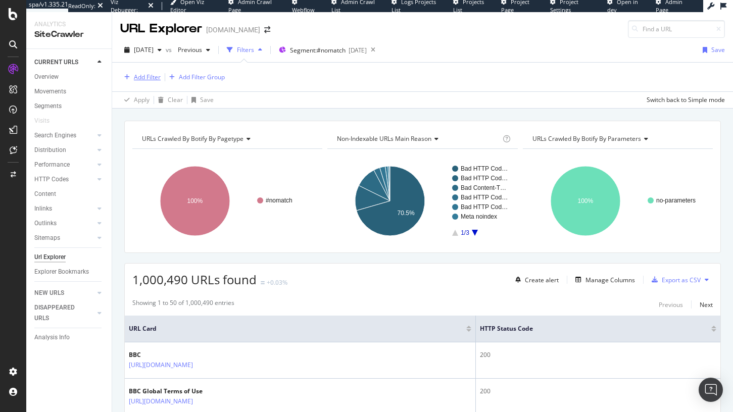
click at [133, 79] on div "button" at bounding box center [127, 77] width 14 height 6
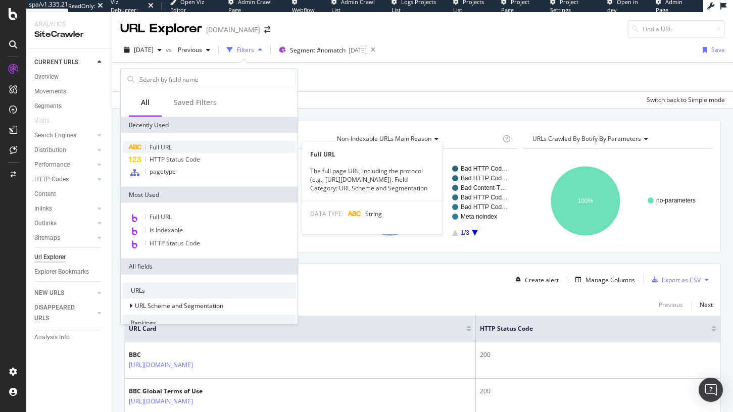
click at [170, 148] on span "Full URL" at bounding box center [161, 147] width 22 height 9
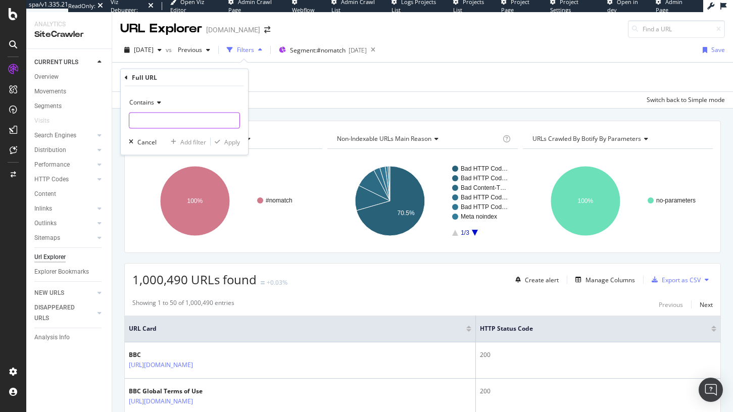
click at [171, 113] on input "text" at bounding box center [184, 121] width 110 height 16
click at [330, 37] on div "URL Explorer [DOMAIN_NAME] [DATE] vs Previous Filters Segment: #nomatch [DATE] …" at bounding box center [422, 212] width 621 height 400
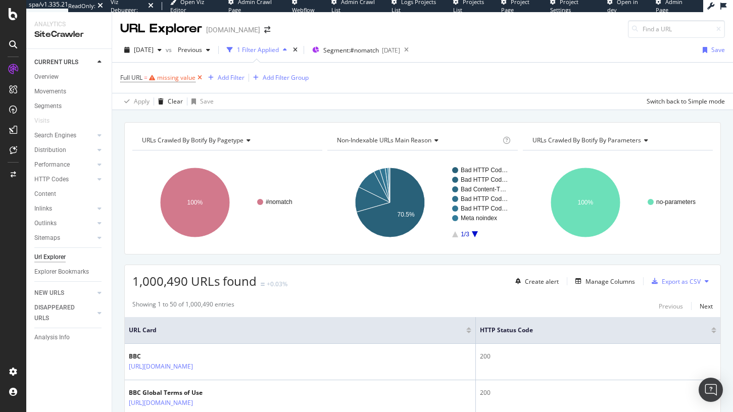
click at [198, 79] on icon at bounding box center [200, 78] width 9 height 10
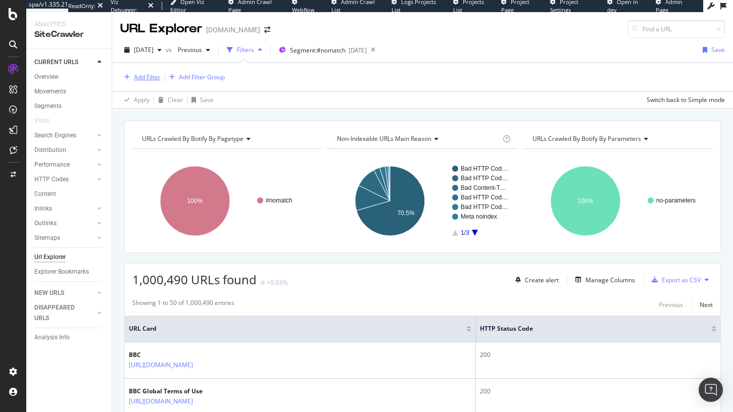
click at [159, 78] on div "Add Filter" at bounding box center [147, 77] width 27 height 9
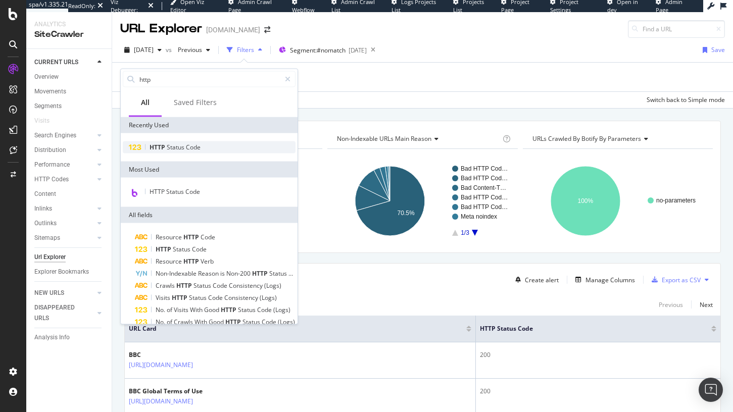
type input "http"
click at [185, 149] on span "Status" at bounding box center [176, 147] width 19 height 9
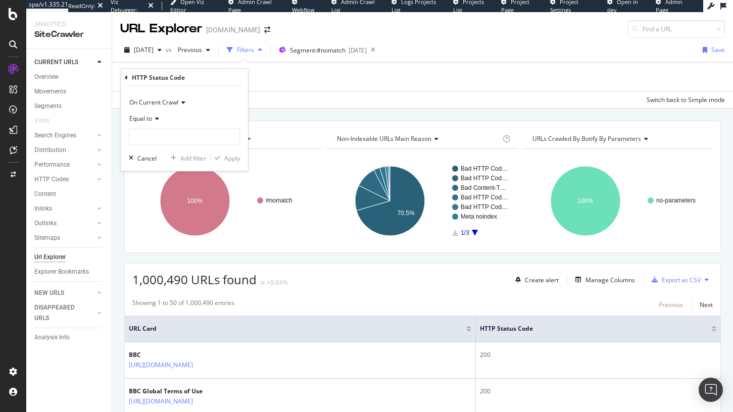
click at [150, 125] on div "Equal to" at bounding box center [184, 119] width 111 height 16
click at [196, 109] on div "On Current Crawl" at bounding box center [184, 102] width 111 height 16
click at [231, 92] on div "On Current Crawl On Current Crawl On Compared Crawl Diff Between Crawls Equal t…" at bounding box center [184, 128] width 127 height 85
click at [182, 134] on input "number" at bounding box center [184, 137] width 111 height 16
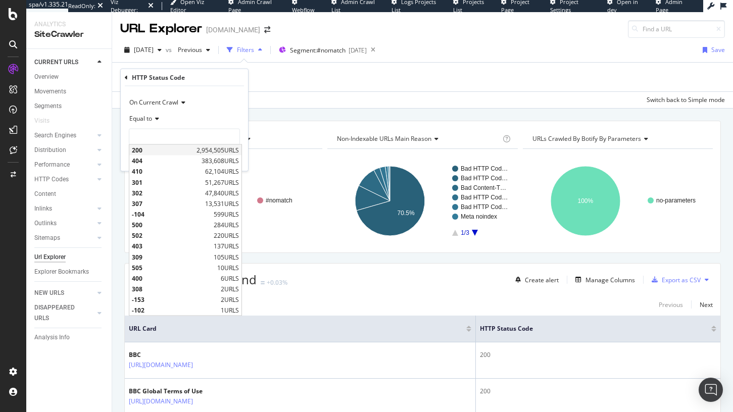
click at [171, 152] on span "200" at bounding box center [163, 150] width 62 height 9
type input "200"
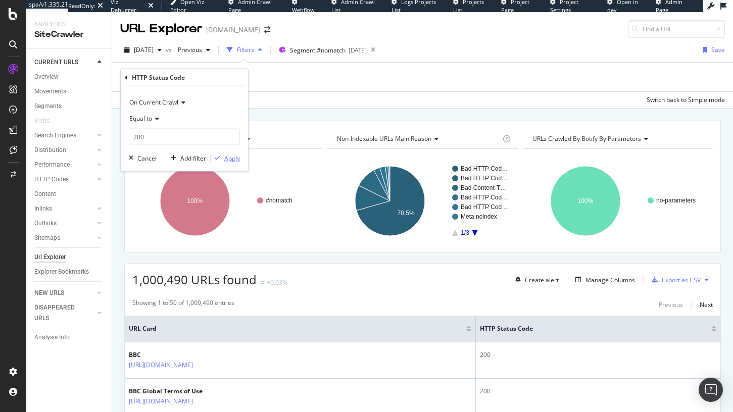
click at [223, 157] on div "button" at bounding box center [218, 158] width 14 height 6
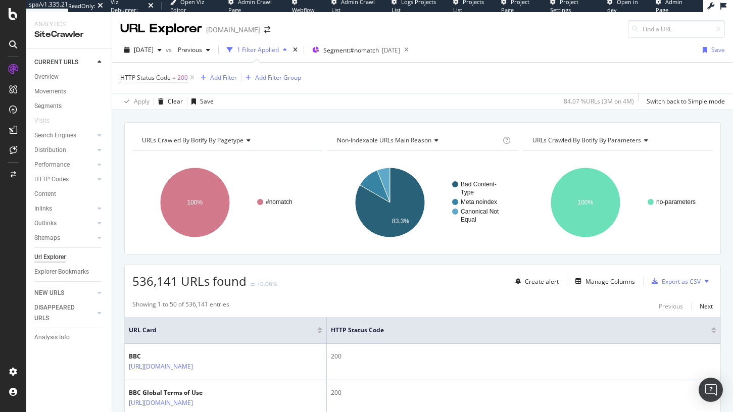
click at [156, 285] on span "536,141 URLs found" at bounding box center [189, 281] width 114 height 17
click at [212, 77] on div "Add Filter" at bounding box center [223, 77] width 27 height 9
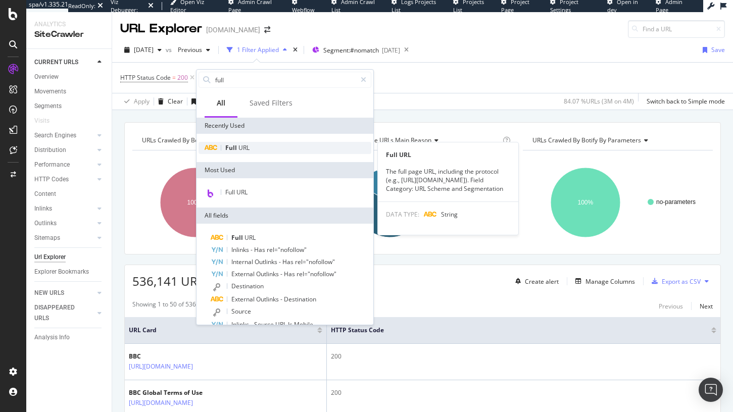
type input "full"
click at [286, 151] on div "Full URL" at bounding box center [285, 148] width 173 height 12
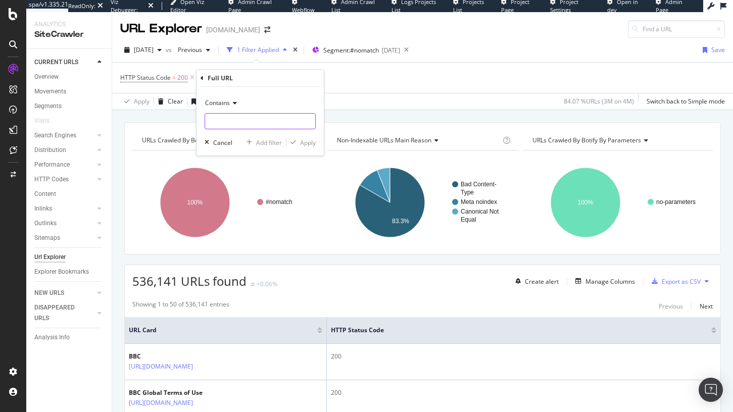
click at [226, 127] on input "text" at bounding box center [260, 121] width 110 height 16
click at [231, 103] on icon at bounding box center [233, 103] width 7 height 6
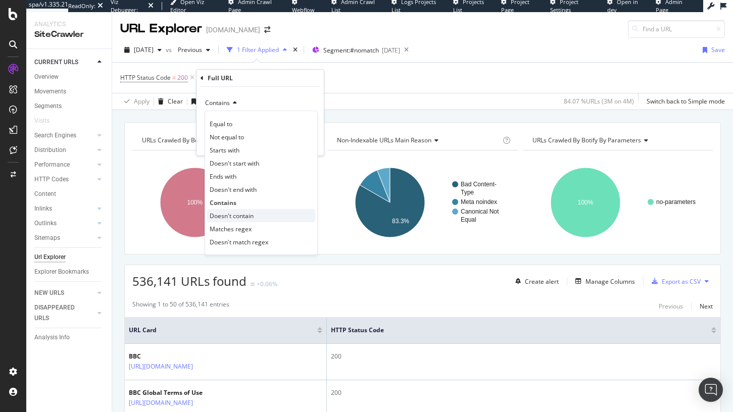
click at [251, 211] on div "Doesn't contain" at bounding box center [261, 215] width 108 height 13
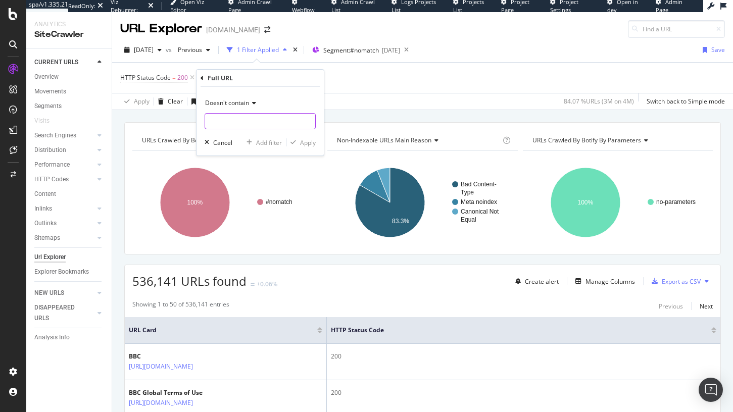
click at [247, 118] on input "text" at bounding box center [260, 121] width 110 height 16
type input "/archive/"
click at [304, 143] on div "Apply" at bounding box center [308, 142] width 16 height 9
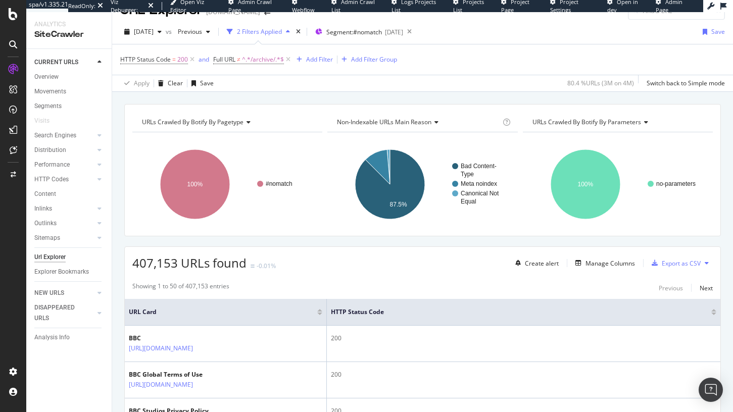
scroll to position [25, 0]
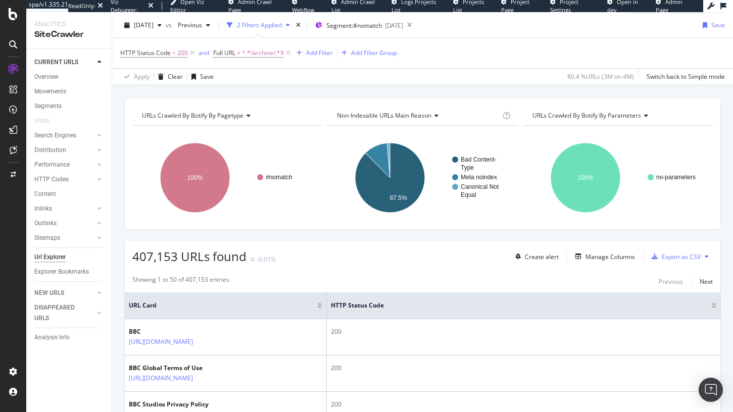
click at [151, 260] on span "407,153 URLs found" at bounding box center [189, 256] width 114 height 17
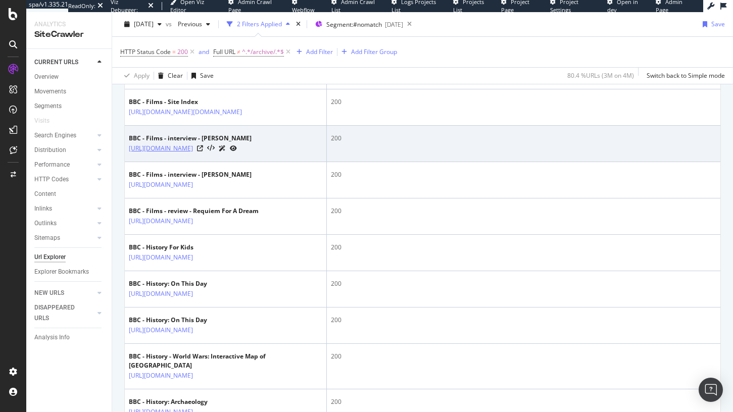
scroll to position [1093, 0]
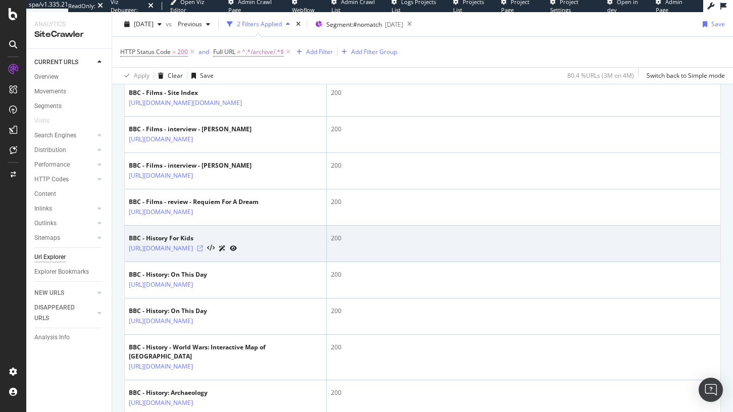
click at [203, 252] on icon at bounding box center [200, 249] width 6 height 6
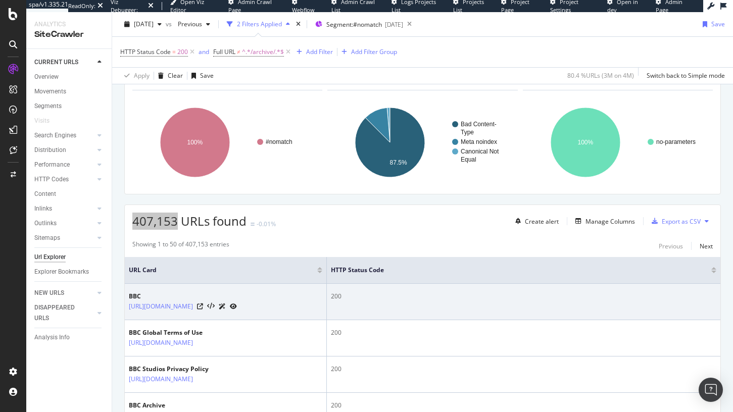
scroll to position [61, 0]
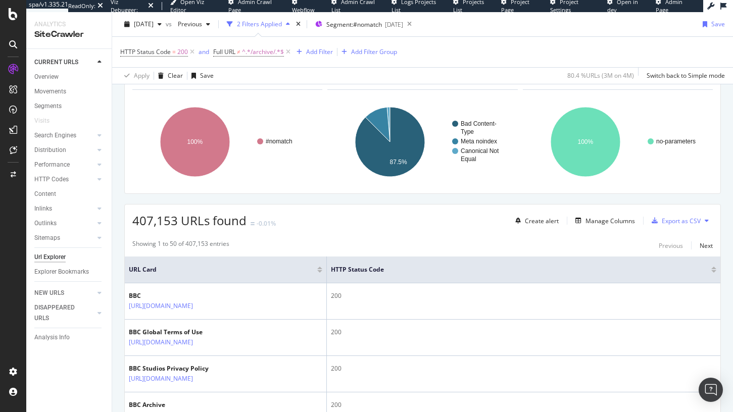
click at [161, 227] on span "407,153 URLs found" at bounding box center [189, 220] width 114 height 17
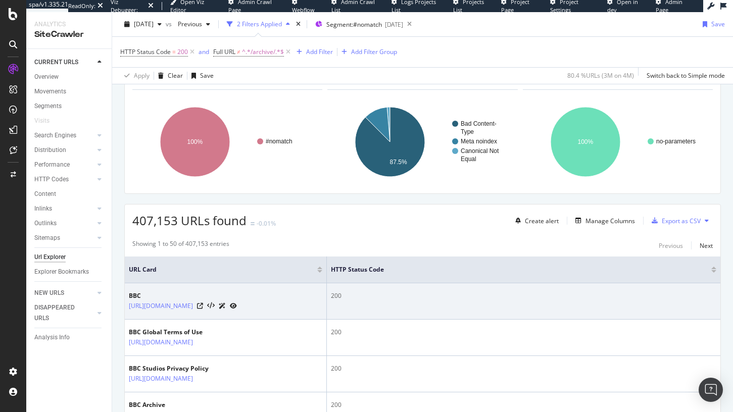
click at [336, 295] on div "200" at bounding box center [524, 296] width 386 height 9
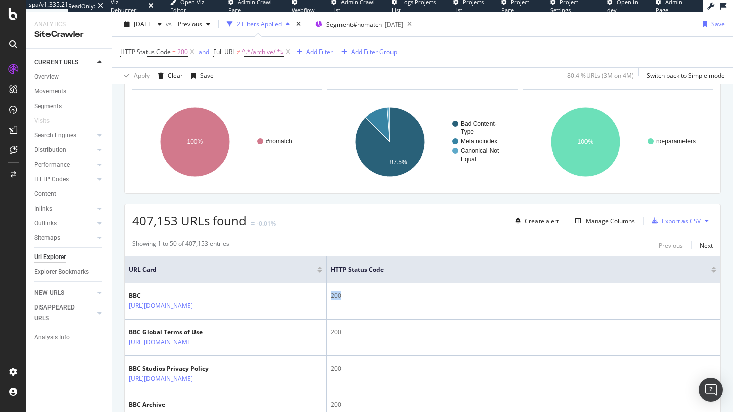
click at [311, 52] on div "Add Filter" at bounding box center [319, 51] width 27 height 9
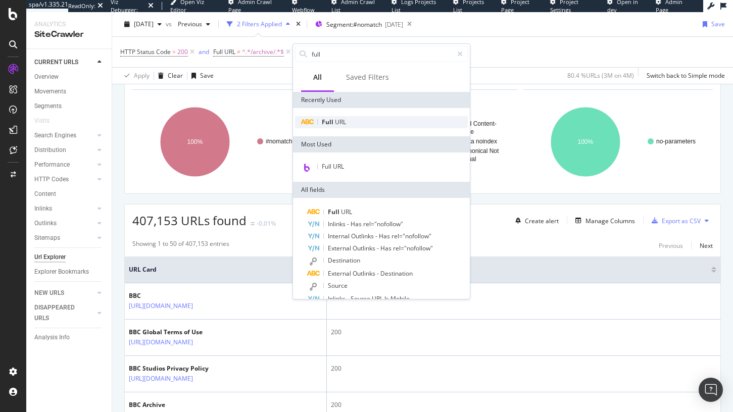
click at [335, 119] on span "URL" at bounding box center [340, 122] width 11 height 9
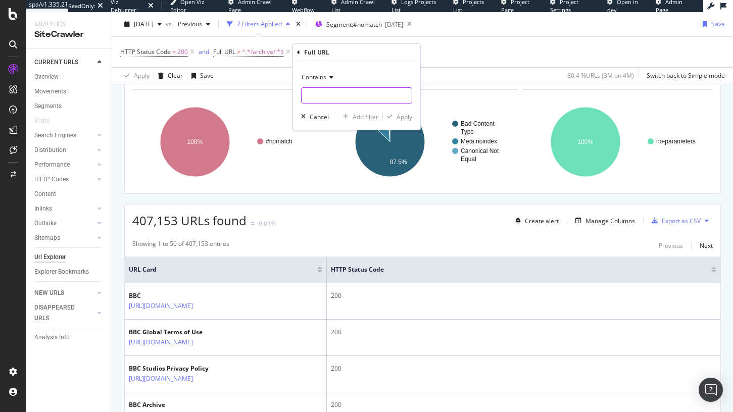
click at [335, 100] on input "text" at bounding box center [357, 95] width 110 height 16
paste input "storyworks"
type input "storyworks"
click at [400, 122] on button "Apply" at bounding box center [397, 117] width 29 height 10
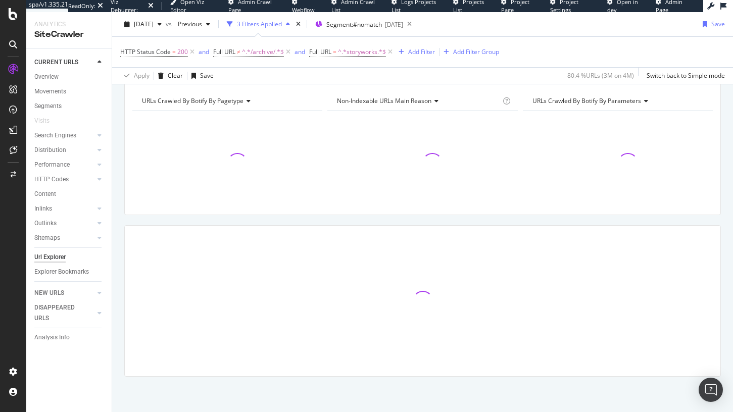
scroll to position [39, 0]
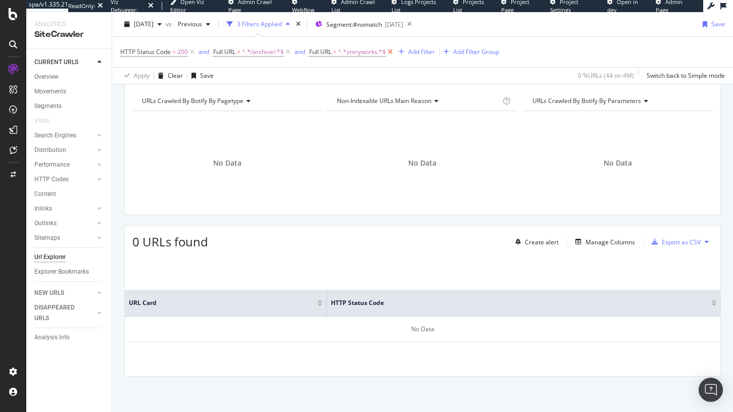
click at [394, 54] on icon at bounding box center [390, 52] width 9 height 10
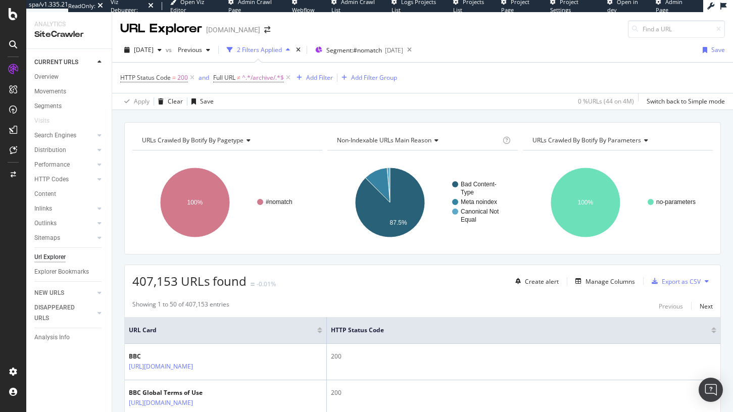
click at [392, 23] on div "URL Explorer [DOMAIN_NAME]" at bounding box center [422, 25] width 621 height 26
click at [381, 43] on div "Segment: #nomatch [DATE]" at bounding box center [359, 49] width 88 height 15
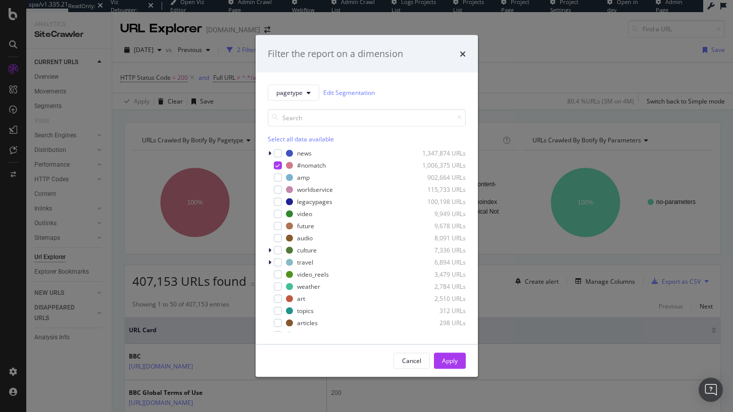
click at [141, 227] on div "Filter the report on a dimension pagetype Edit Segmentation Select all data ava…" at bounding box center [366, 206] width 733 height 412
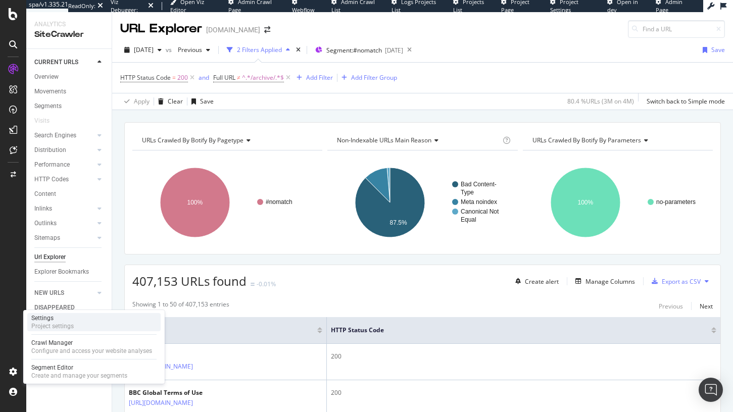
click at [78, 319] on div "Settings Project settings" at bounding box center [93, 322] width 133 height 18
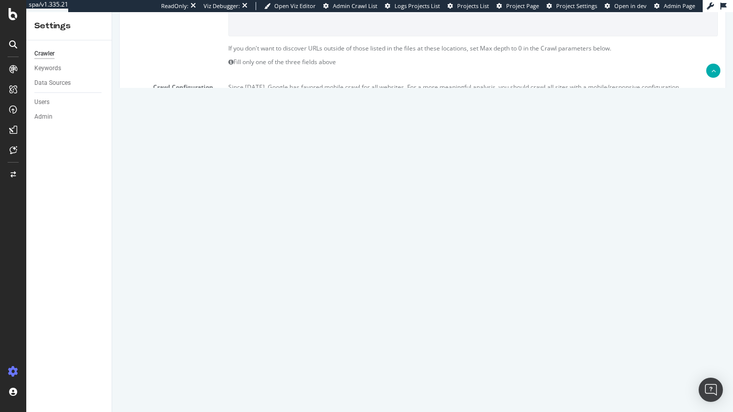
scroll to position [349, 0]
